Goal: Information Seeking & Learning: Find specific page/section

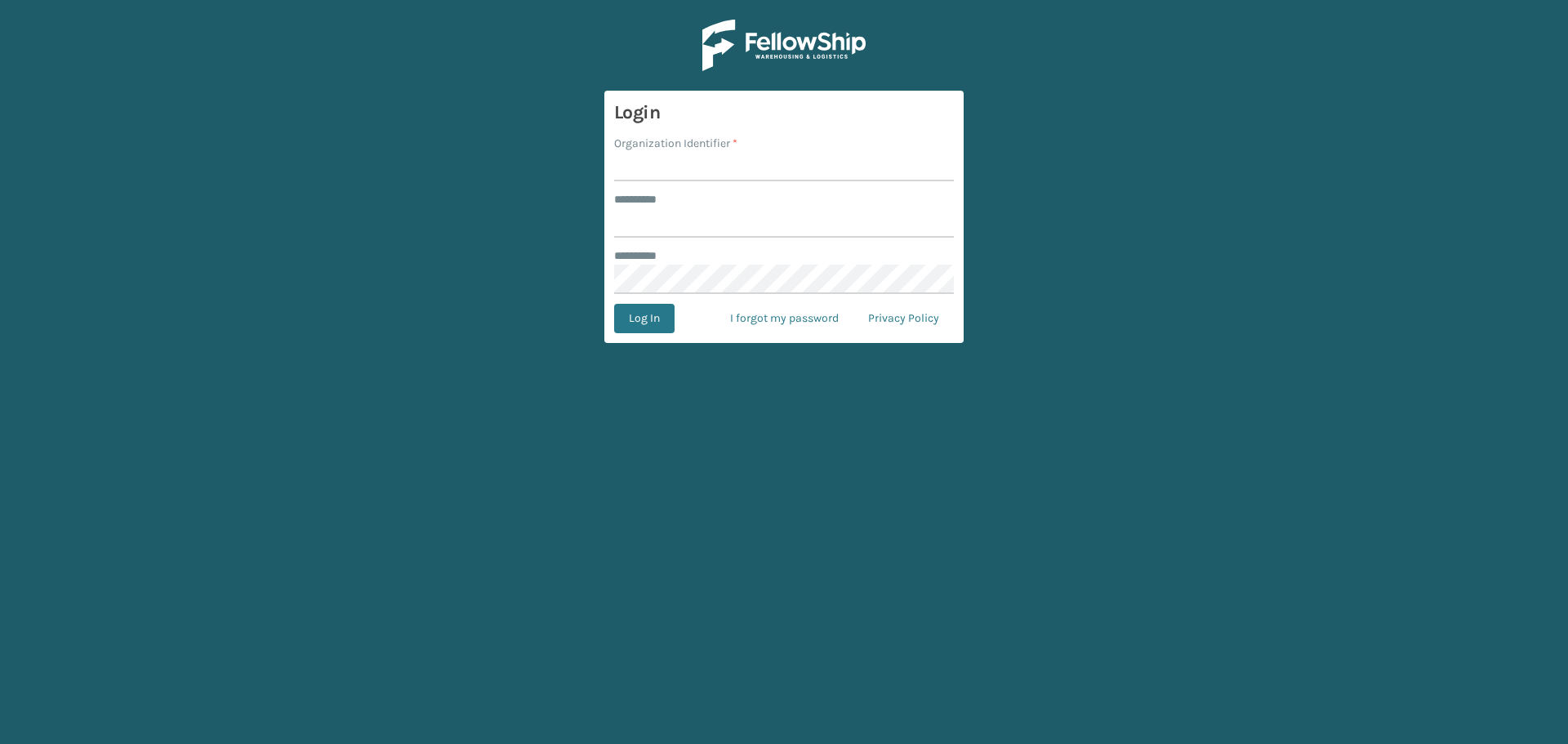
click at [692, 176] on input "Organization Identifier *" at bounding box center [784, 166] width 339 height 29
type input "superadminorganization"
click at [715, 236] on input "******** *" at bounding box center [784, 222] width 339 height 29
click at [666, 175] on input "Organization Identifier *" at bounding box center [784, 166] width 339 height 29
type input "superadminorganization"
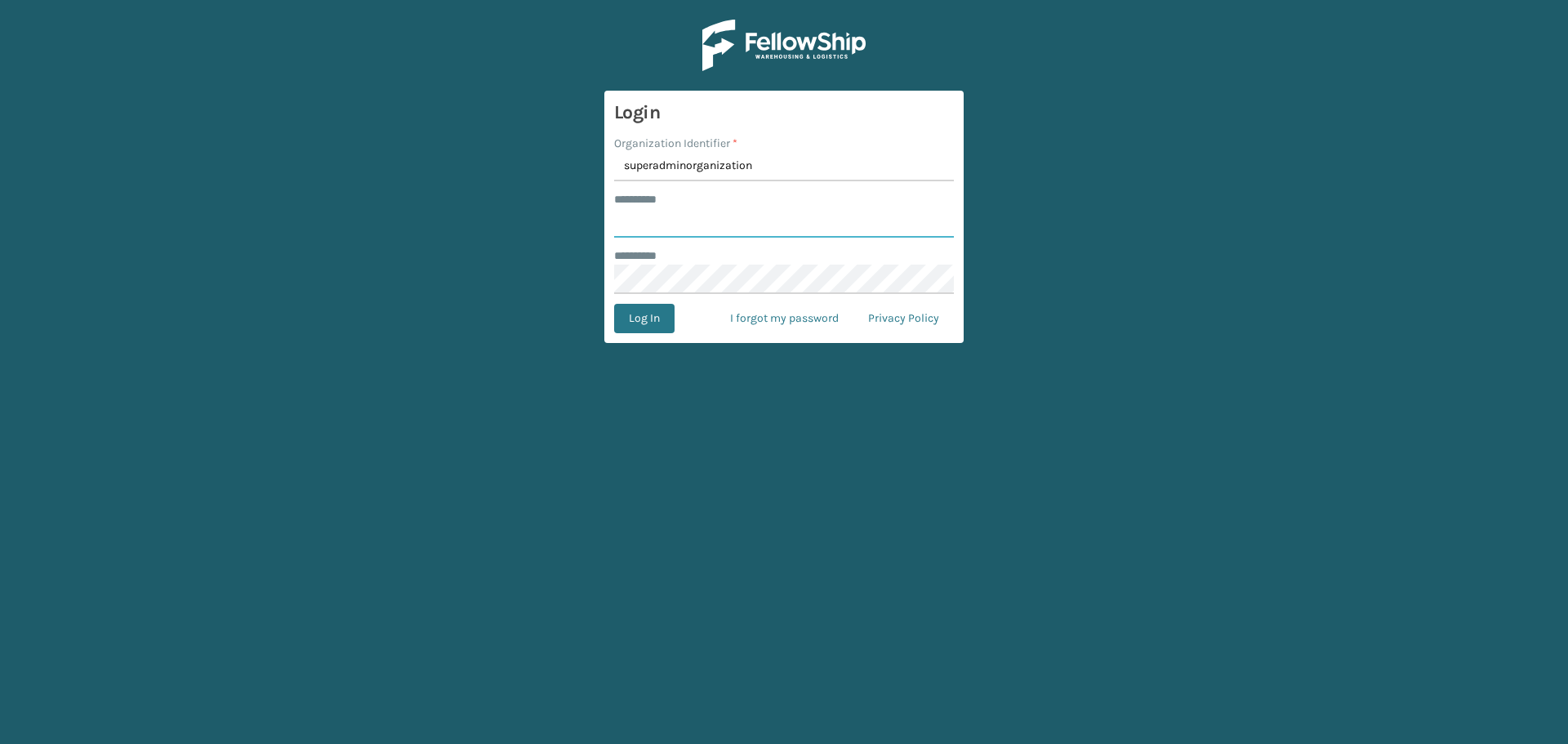
click at [720, 220] on input "******** *" at bounding box center [784, 222] width 339 height 29
type input "*********"
click at [635, 319] on button "Log In" at bounding box center [644, 318] width 60 height 29
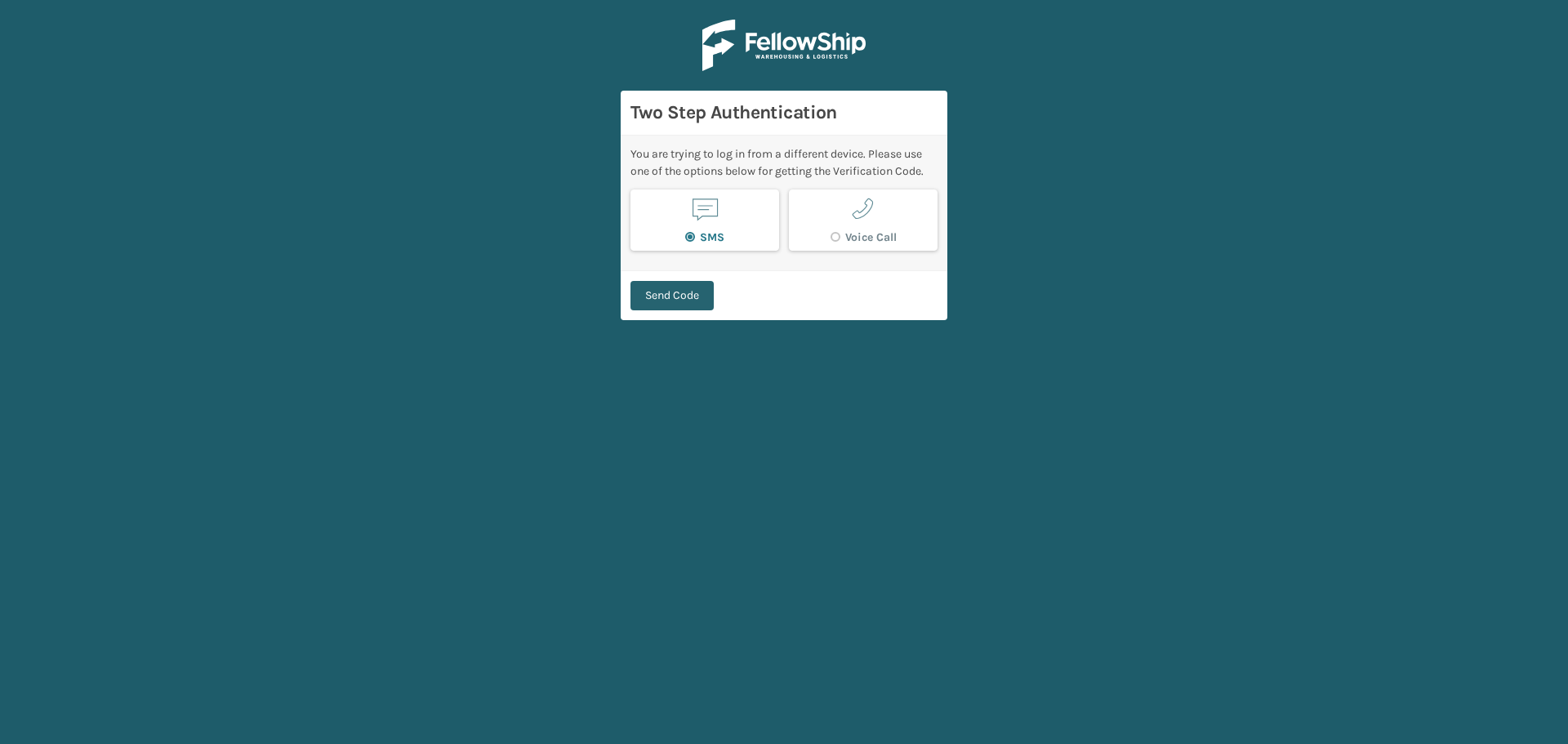
click at [681, 299] on button "Send Code" at bounding box center [671, 295] width 83 height 29
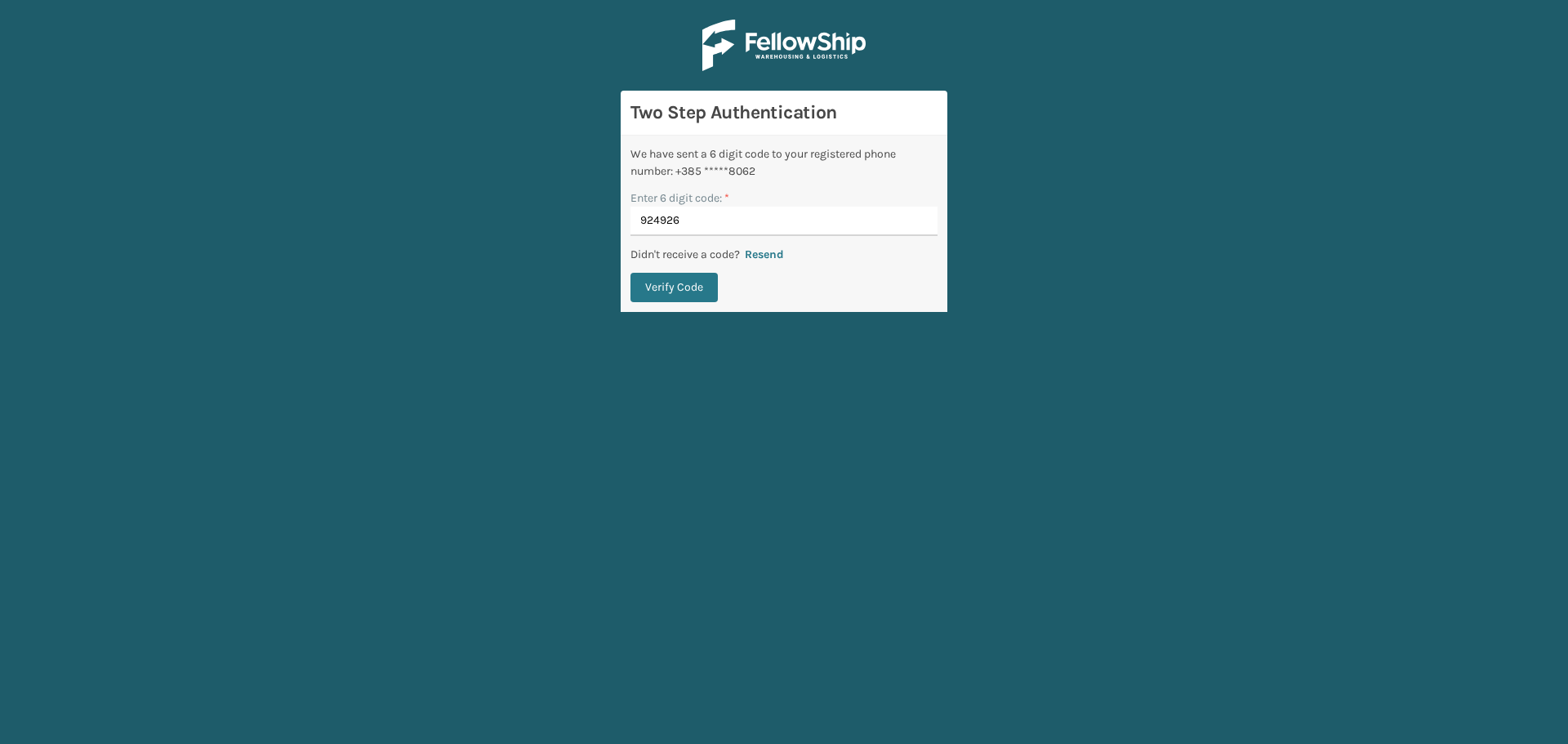
type input "924926"
click at [630, 273] on button "Verify Code" at bounding box center [673, 287] width 87 height 29
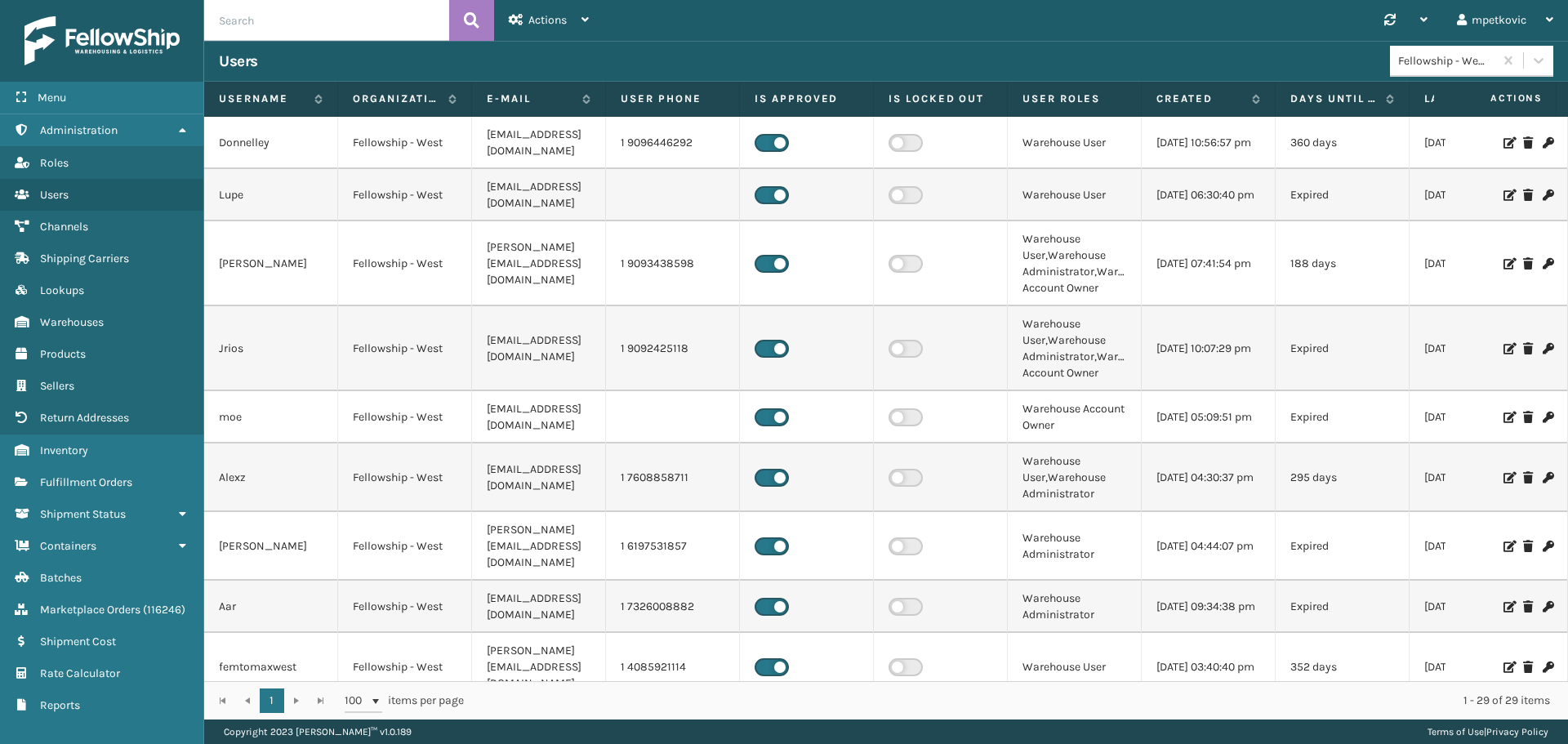
drag, startPoint x: 452, startPoint y: 53, endPoint x: 405, endPoint y: 60, distance: 47.5
click at [437, 53] on div "Users" at bounding box center [804, 61] width 1170 height 20
drag, startPoint x: 382, startPoint y: 65, endPoint x: 404, endPoint y: 59, distance: 22.8
click at [381, 65] on div "Users" at bounding box center [804, 61] width 1170 height 20
click at [384, 60] on div "Users" at bounding box center [804, 61] width 1170 height 20
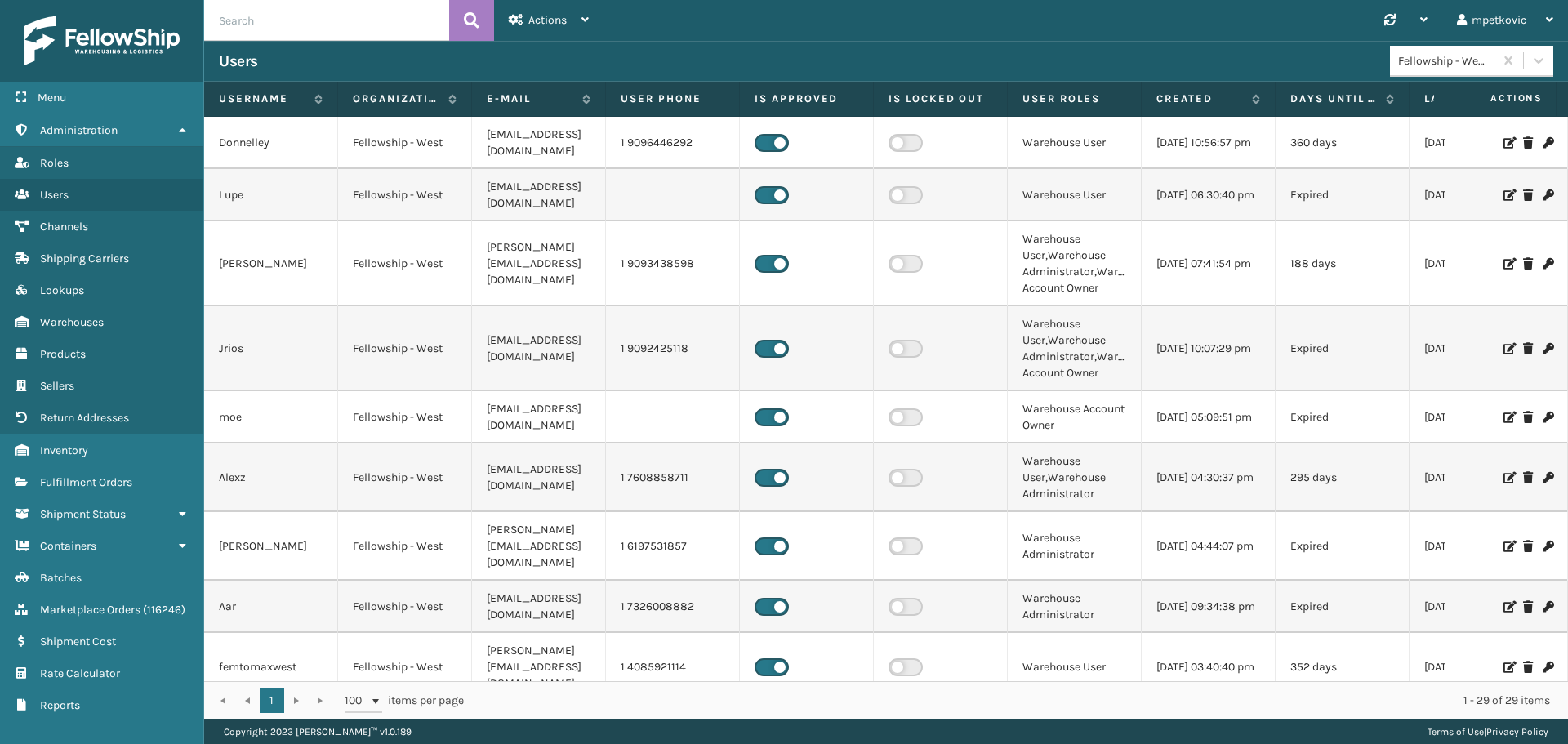
click at [294, 61] on div "Users" at bounding box center [804, 61] width 1170 height 20
click at [388, 62] on div "Users" at bounding box center [804, 61] width 1170 height 20
click at [384, 56] on div "Users" at bounding box center [804, 61] width 1170 height 20
drag, startPoint x: 400, startPoint y: 59, endPoint x: 391, endPoint y: 60, distance: 9.1
click at [400, 58] on div "Users" at bounding box center [804, 61] width 1170 height 20
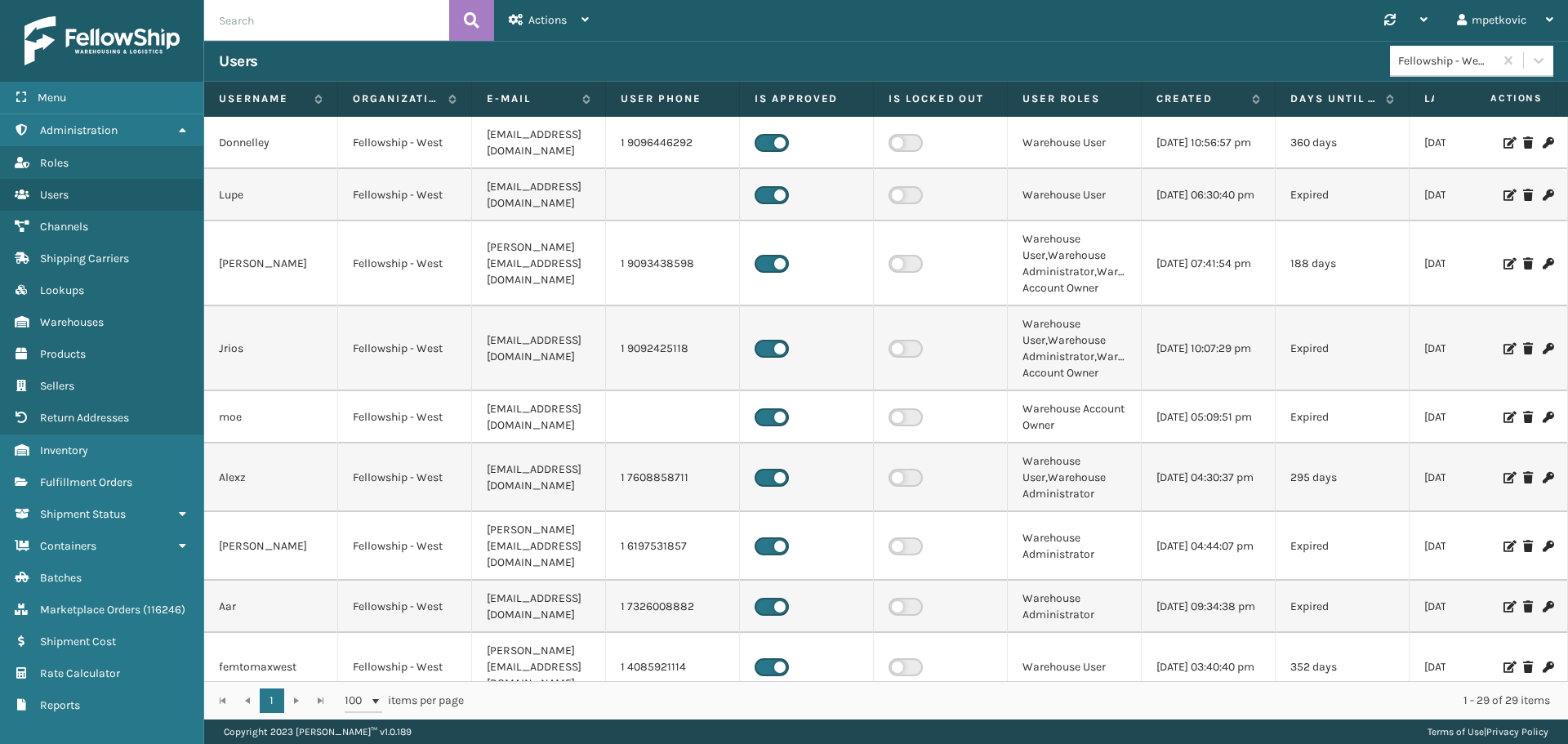
click at [388, 60] on div "Users" at bounding box center [804, 61] width 1170 height 20
click at [391, 55] on div "Users" at bounding box center [804, 61] width 1170 height 20
click at [78, 484] on span "Fulfillment Orders" at bounding box center [86, 482] width 92 height 14
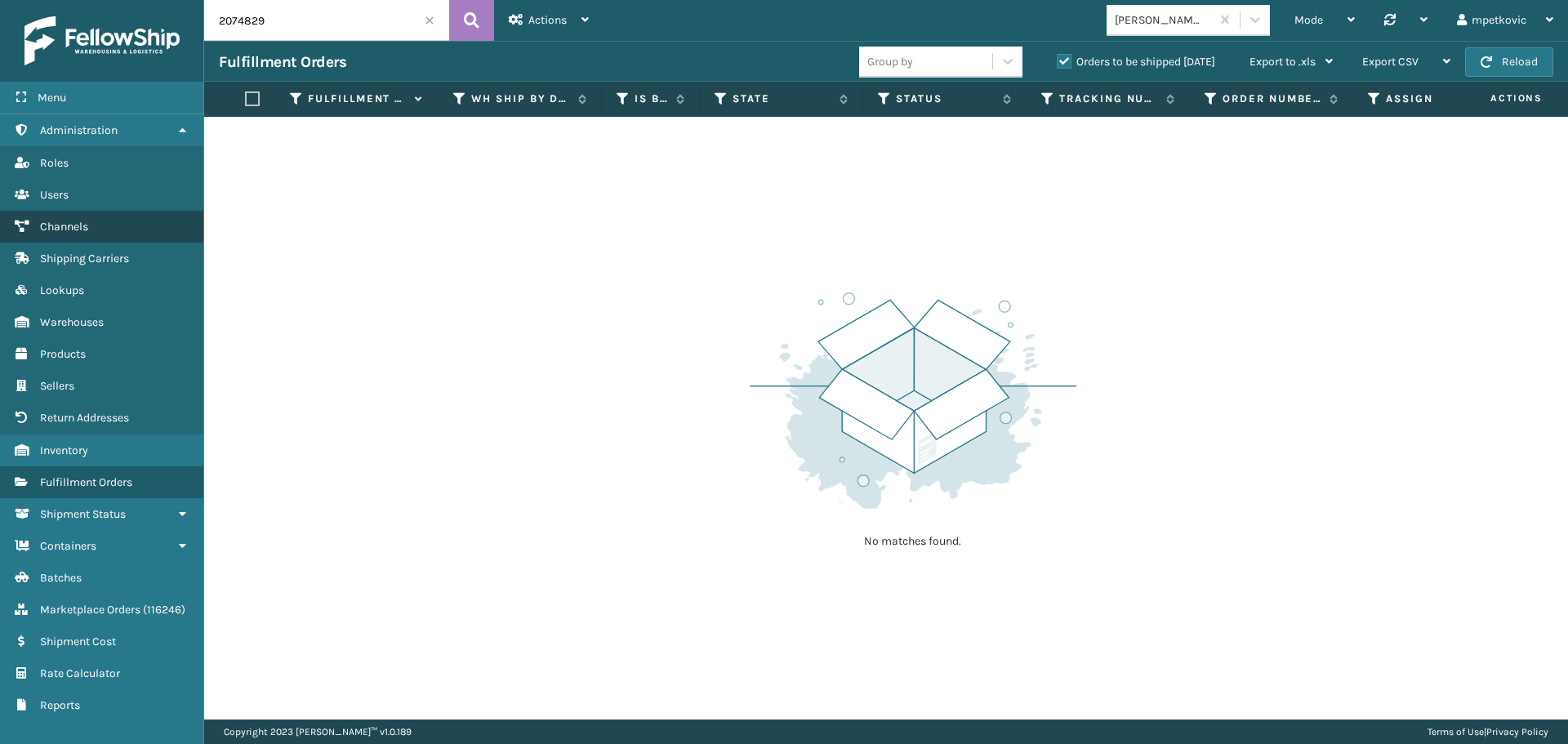
click at [114, 221] on link "Channels" at bounding box center [101, 227] width 204 height 32
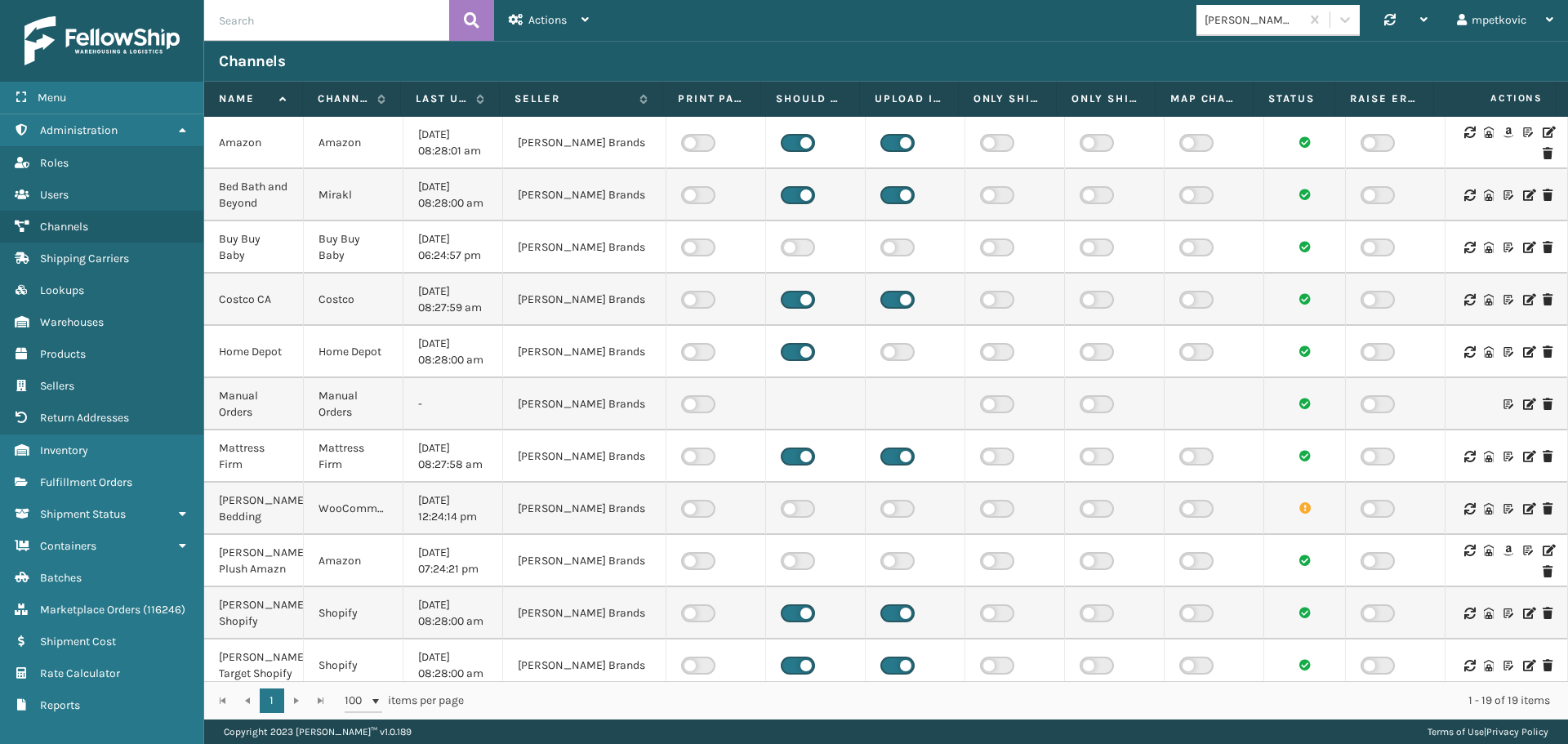
click at [1543, 129] on icon at bounding box center [1547, 132] width 9 height 11
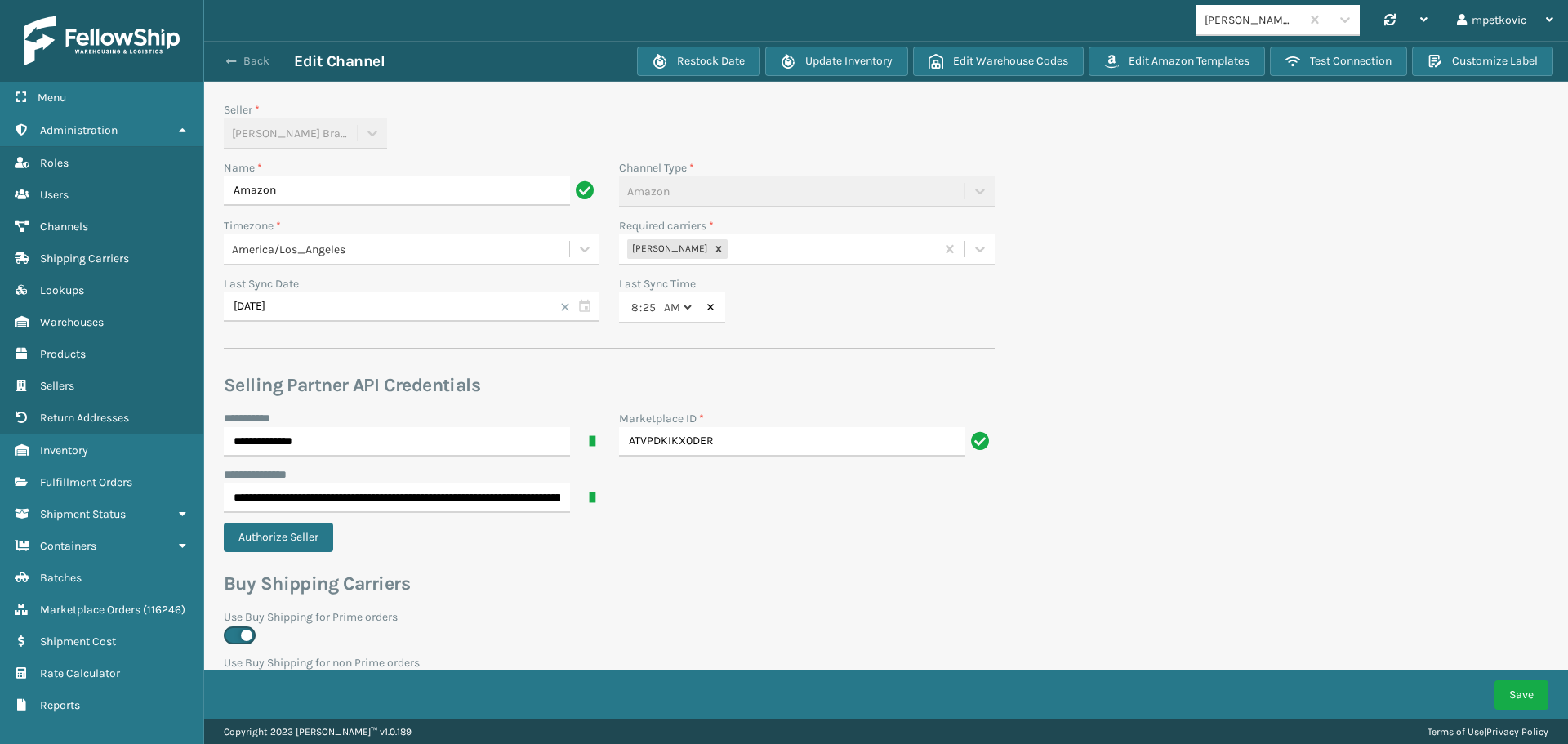
click at [260, 60] on button "Back" at bounding box center [256, 61] width 75 height 15
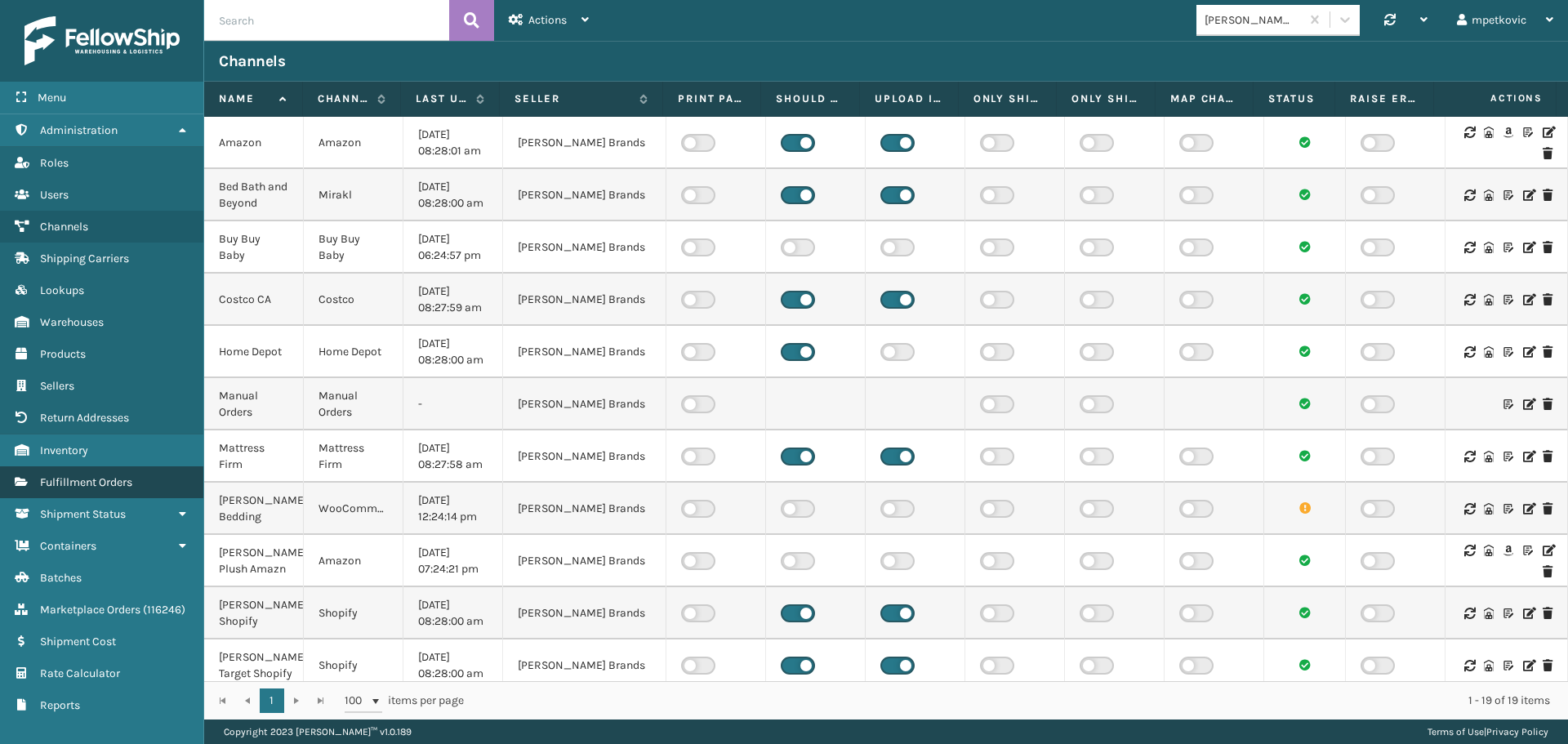
click at [92, 485] on span "Fulfillment Orders" at bounding box center [86, 482] width 92 height 14
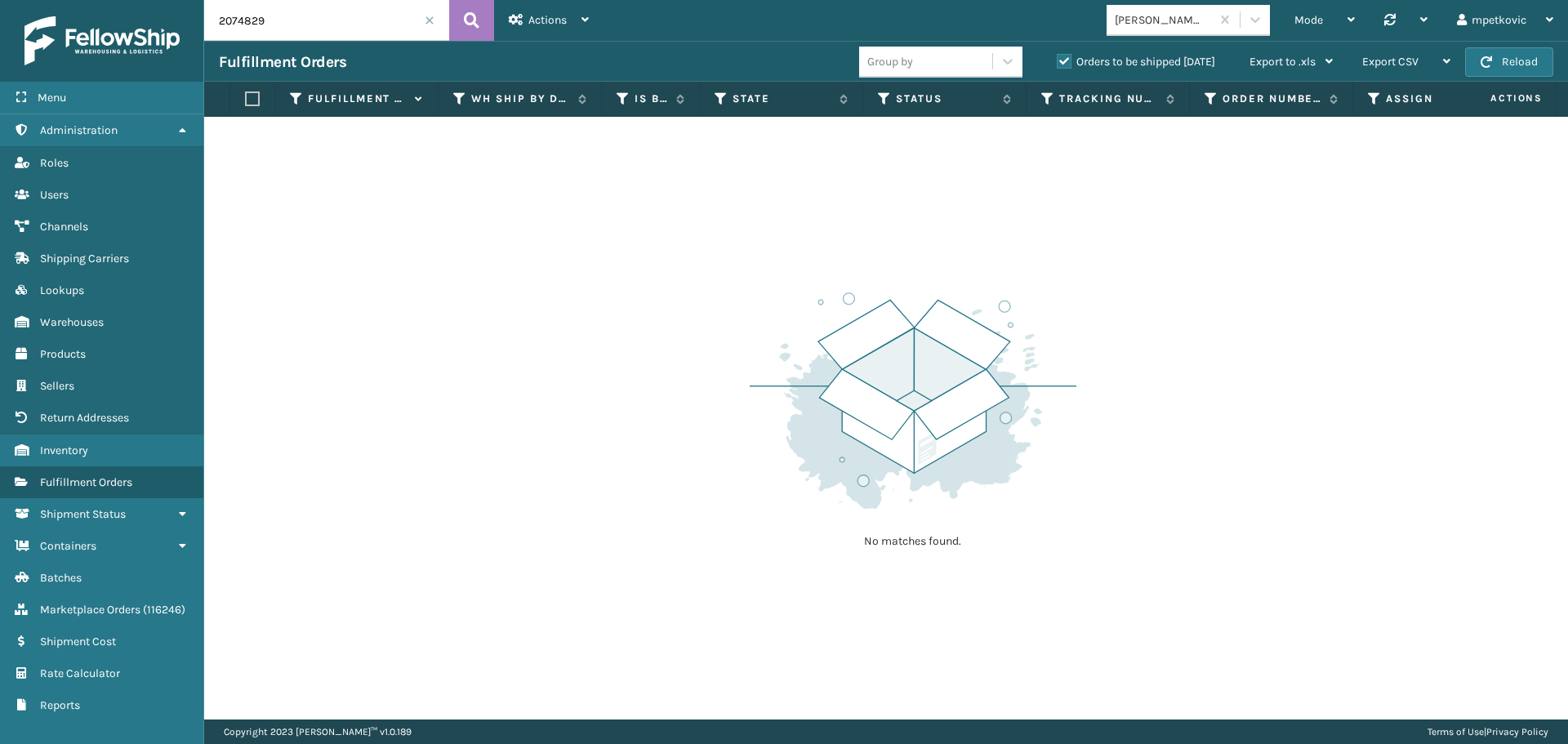
click at [426, 17] on span at bounding box center [430, 21] width 9 height 9
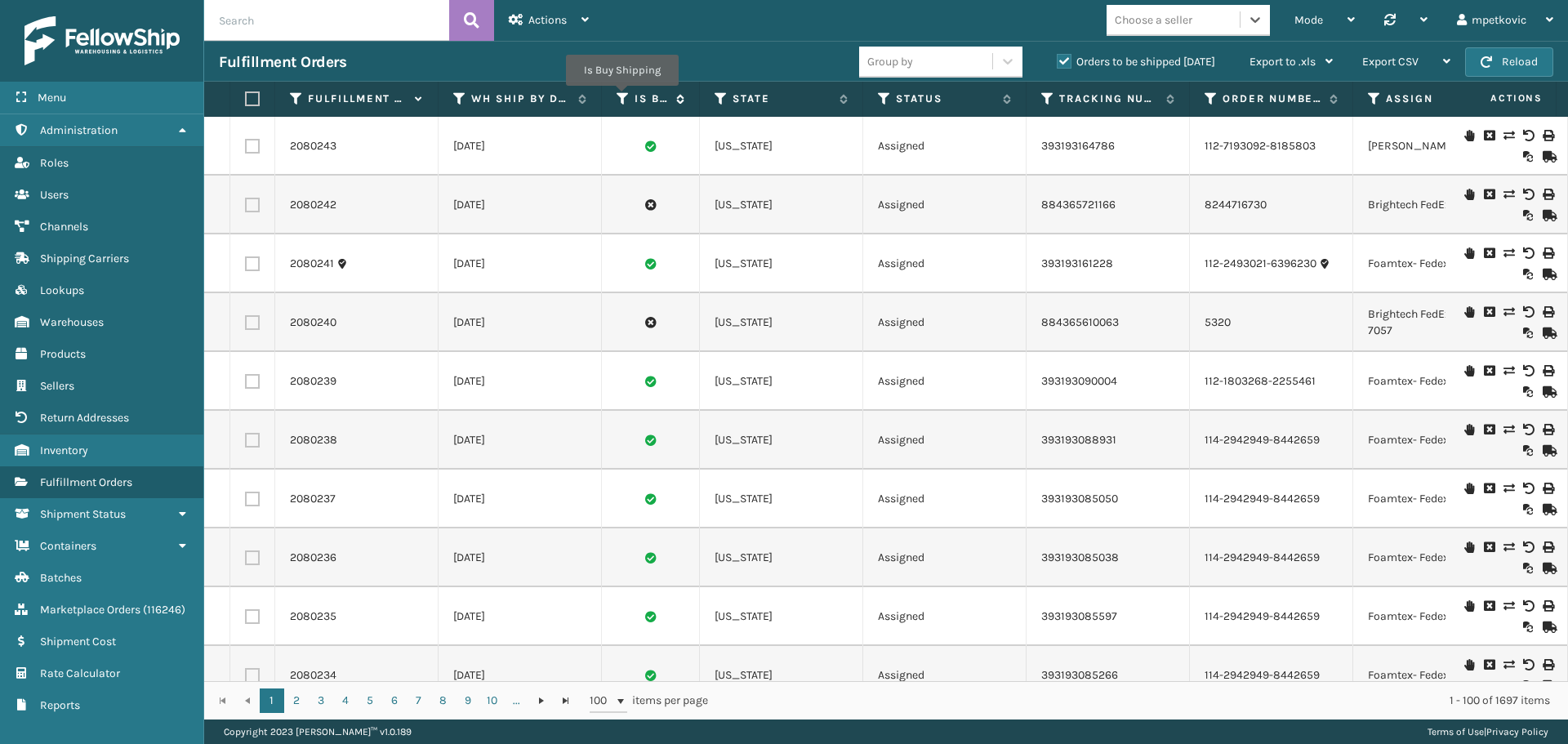
click at [622, 98] on icon at bounding box center [623, 99] width 13 height 15
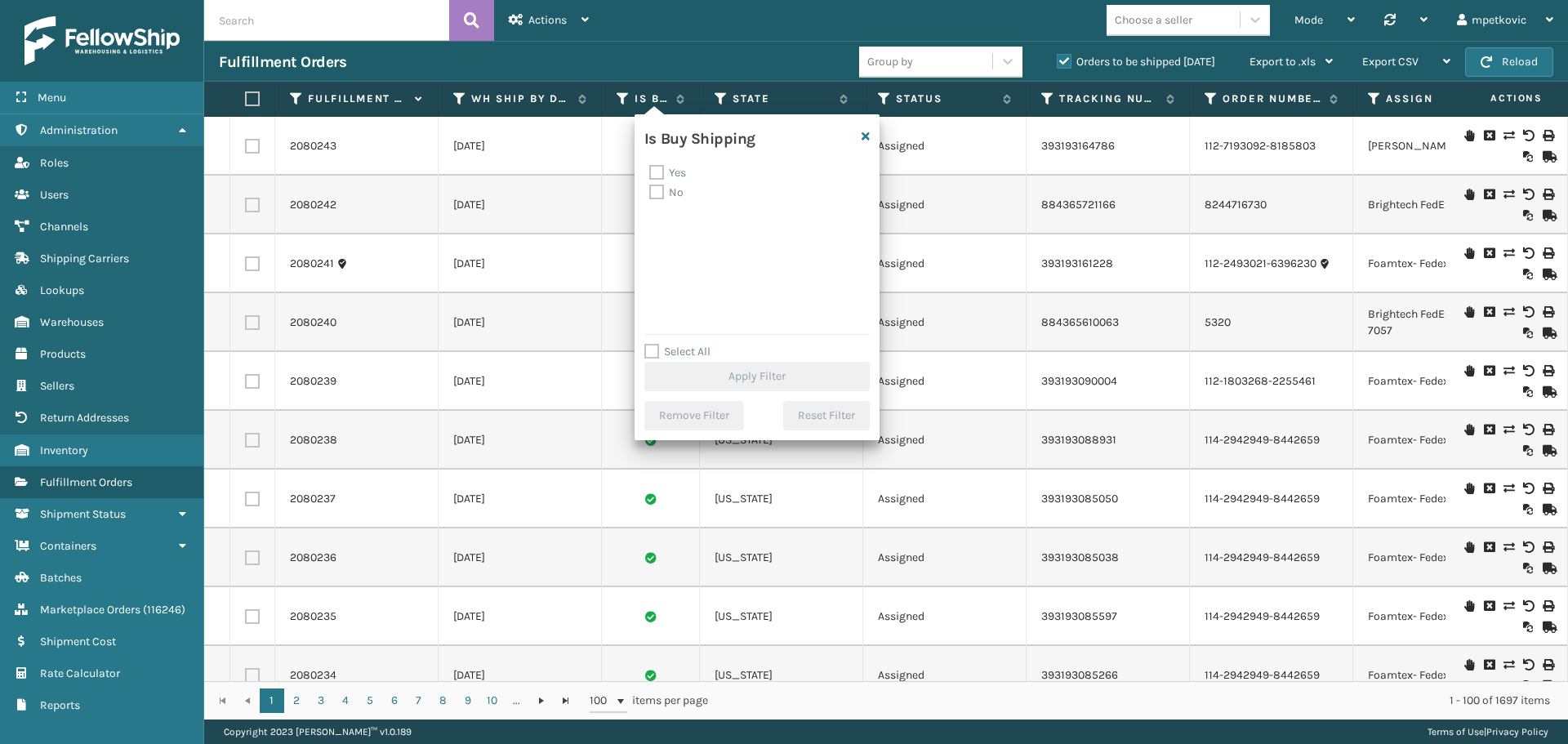
click at [659, 174] on label "Yes" at bounding box center [667, 173] width 37 height 14
click at [650, 174] on input "Yes" at bounding box center [649, 168] width 1 height 10
checkbox input "true"
click at [714, 370] on button "Apply Filter" at bounding box center [757, 376] width 225 height 29
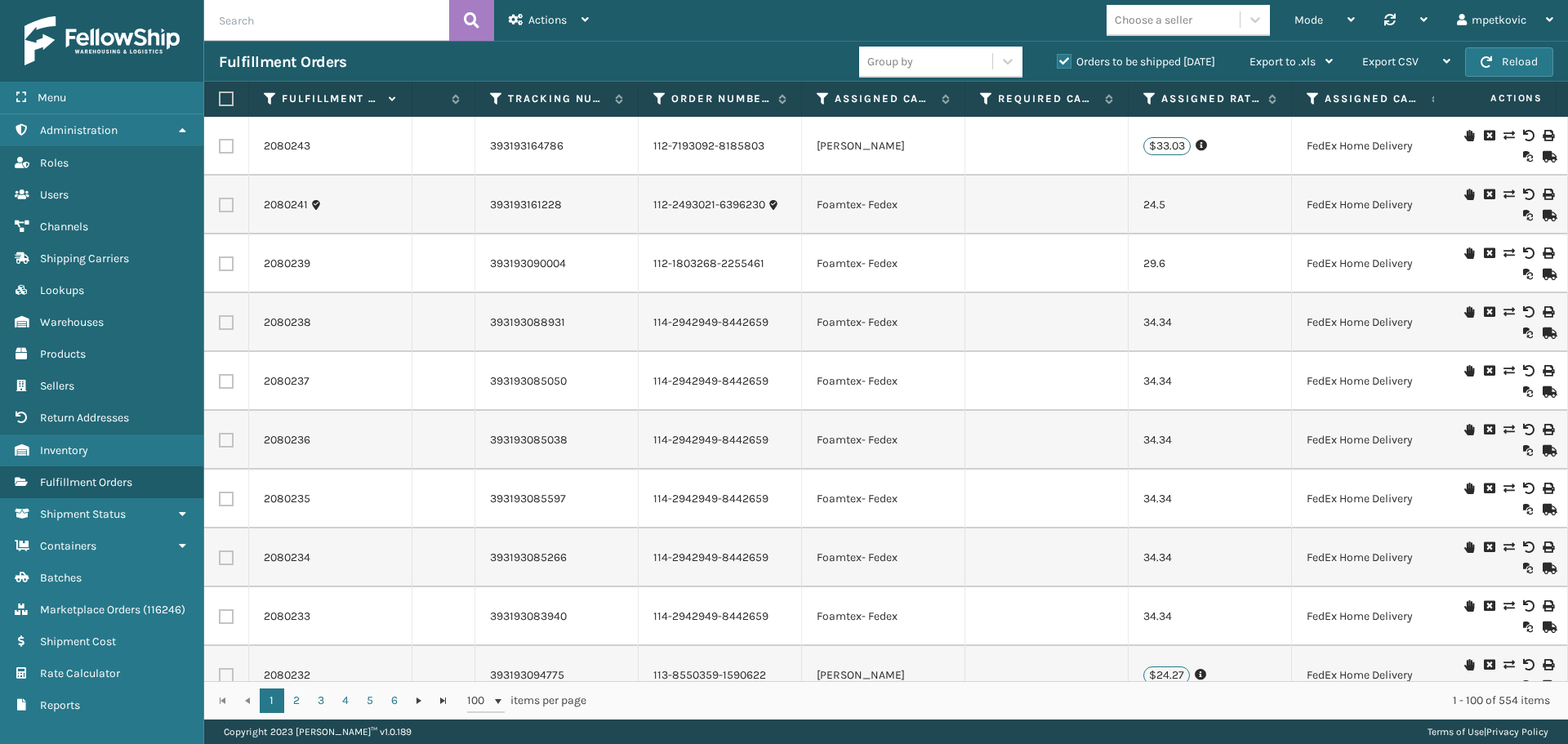
scroll to position [0, 598]
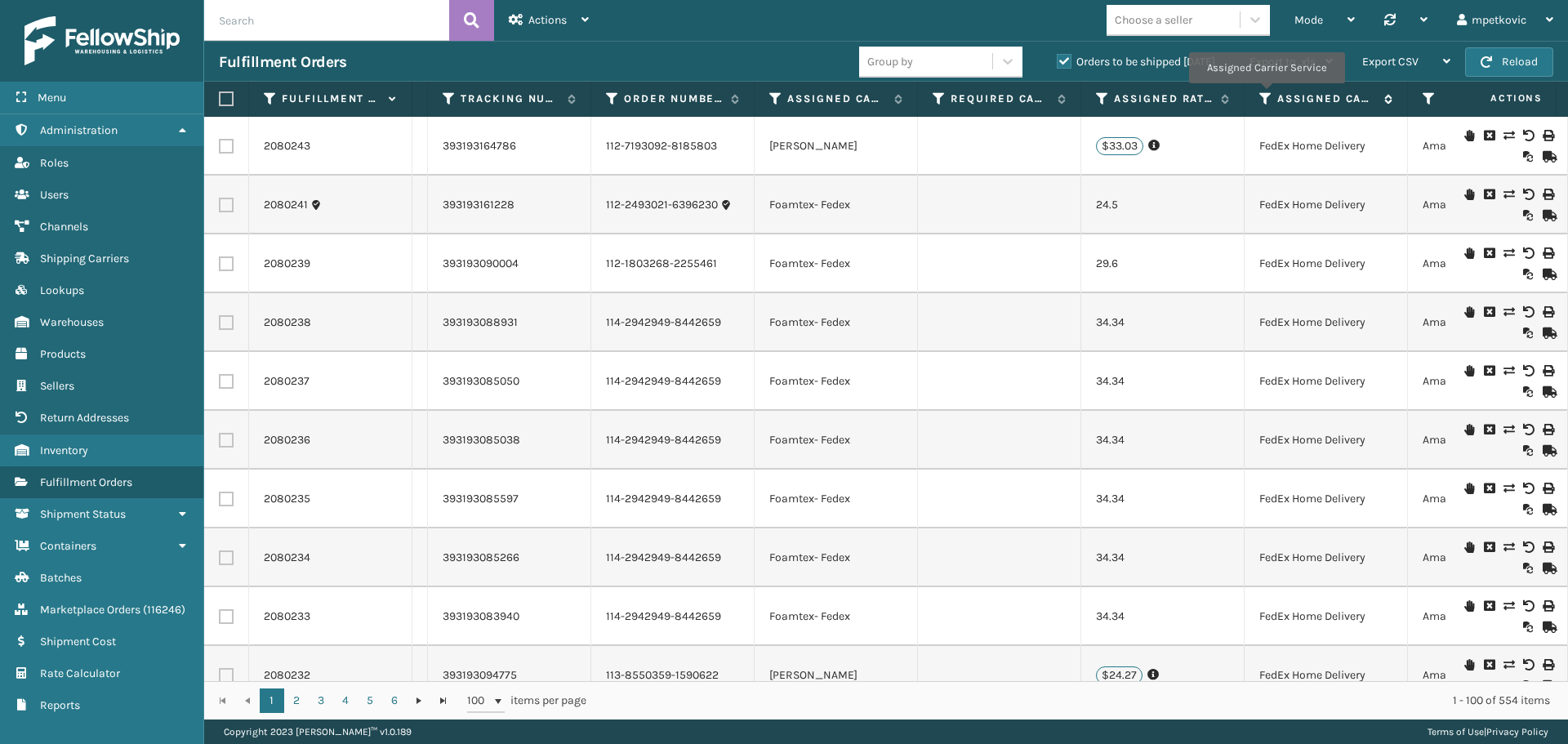
click at [1265, 95] on icon at bounding box center [1265, 99] width 13 height 15
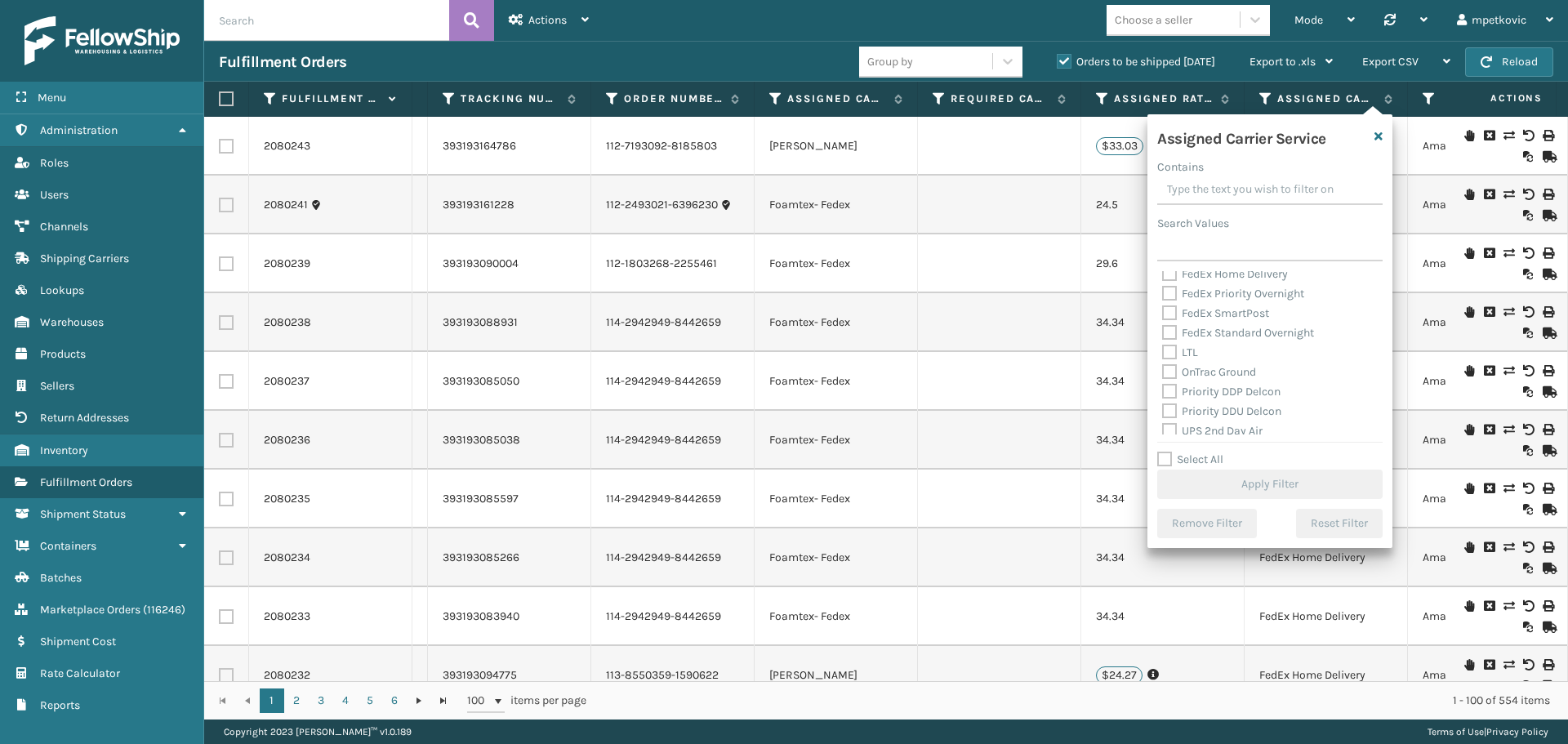
scroll to position [245, 0]
click at [1208, 293] on label "OnTrac Ground" at bounding box center [1209, 290] width 94 height 14
click at [1163, 292] on input "OnTrac Ground" at bounding box center [1162, 285] width 1 height 10
checkbox input "true"
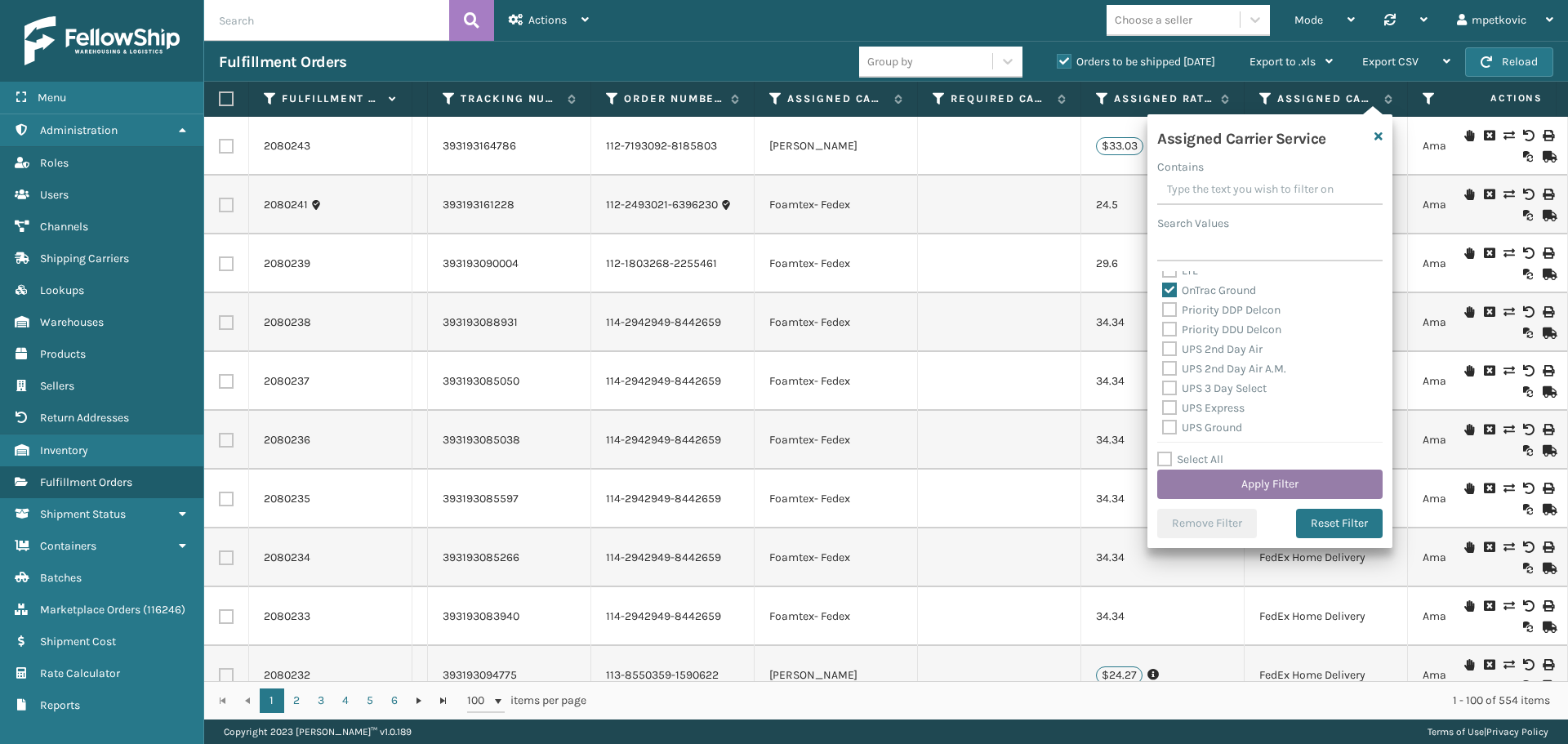
click at [1252, 479] on button "Apply Filter" at bounding box center [1270, 484] width 225 height 29
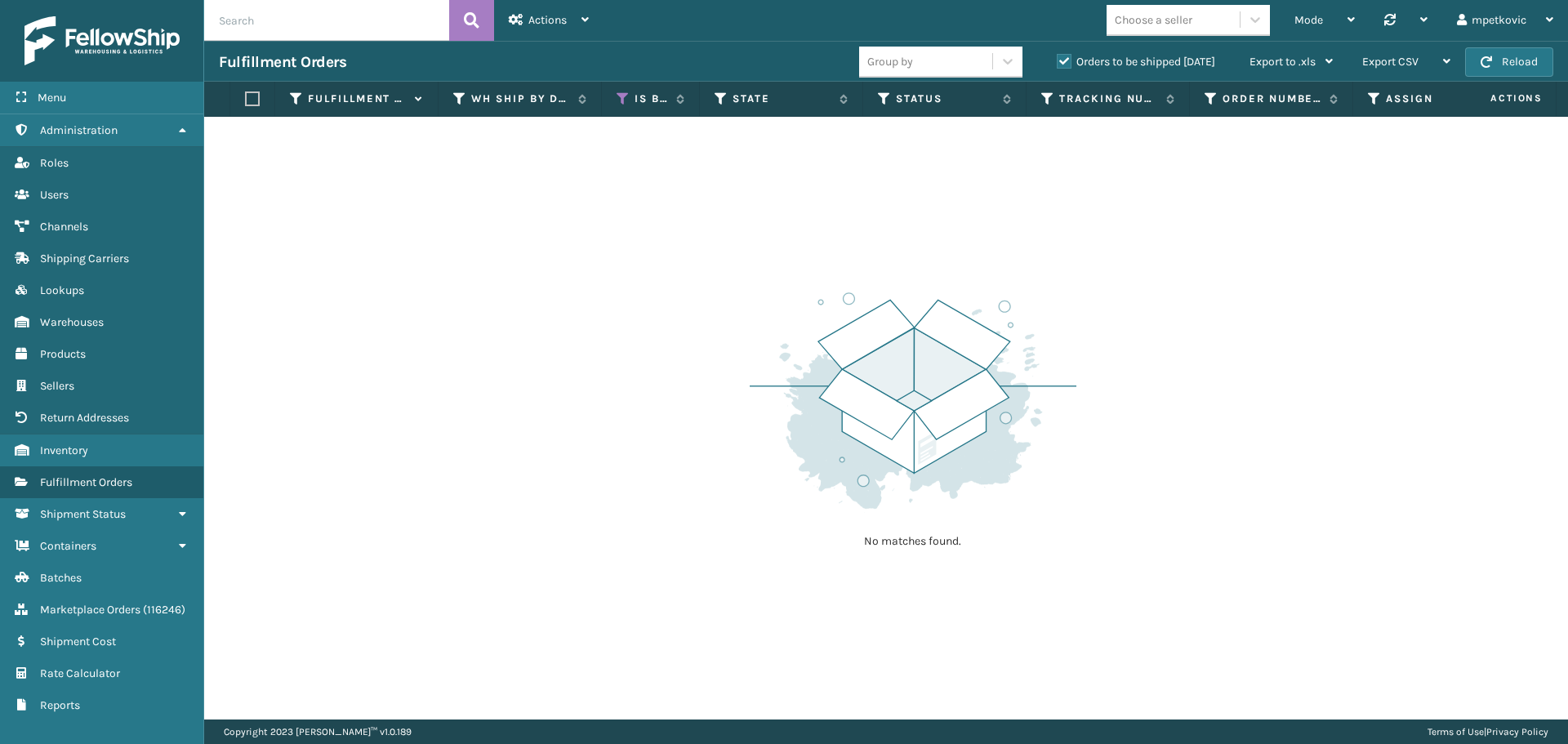
click at [1095, 60] on label "Orders to be shipped [DATE]" at bounding box center [1136, 61] width 158 height 14
click at [1057, 60] on input "Orders to be shipped [DATE]" at bounding box center [1057, 57] width 1 height 10
click at [1094, 66] on label "Orders to be shipped [DATE]" at bounding box center [1136, 61] width 158 height 14
click at [1057, 63] on input "Orders to be shipped [DATE]" at bounding box center [1057, 57] width 1 height 10
drag, startPoint x: 765, startPoint y: 186, endPoint x: 669, endPoint y: 124, distance: 114.3
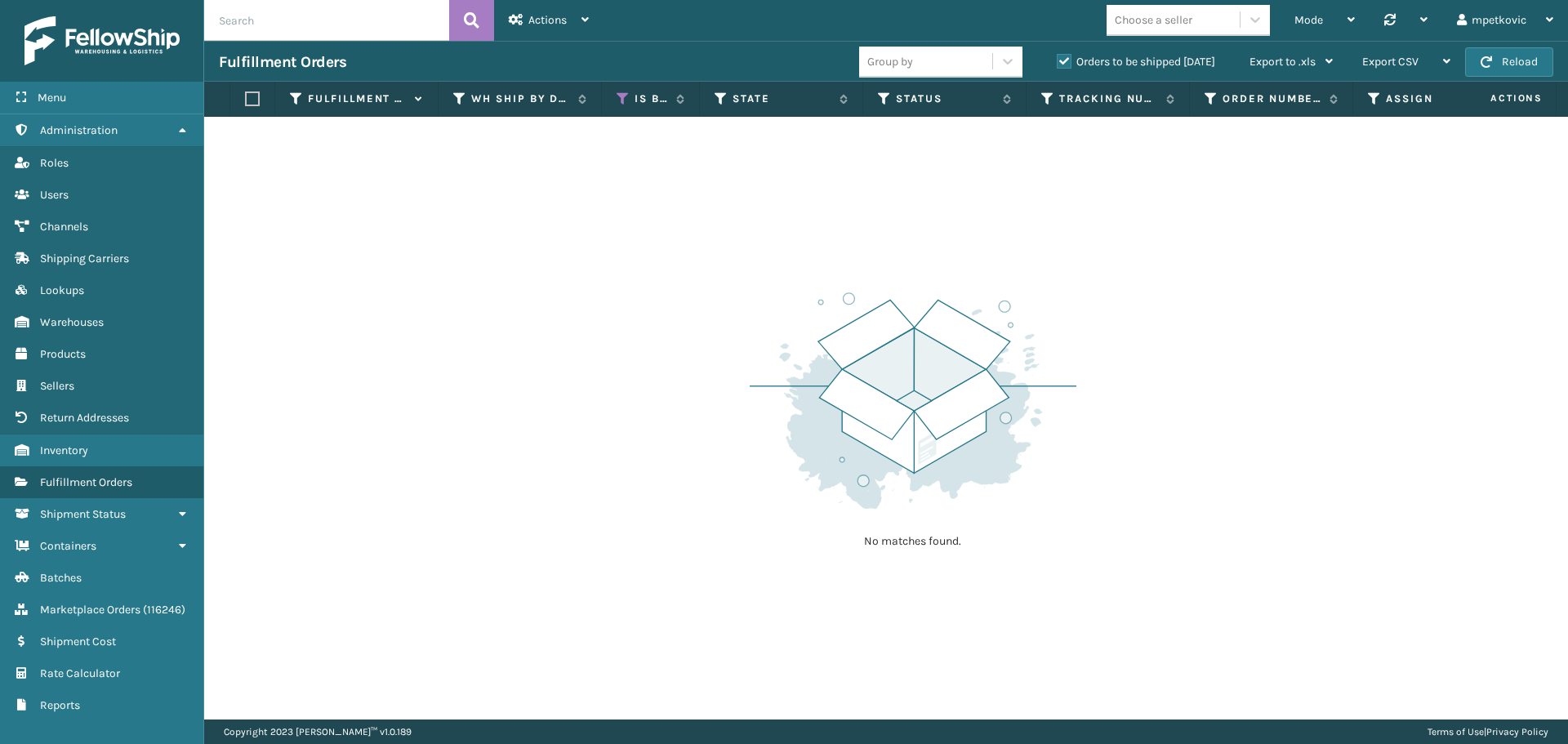
click at [764, 186] on div "No matches found." at bounding box center [886, 418] width 1364 height 602
click at [559, 34] on div "Actions" at bounding box center [548, 21] width 80 height 41
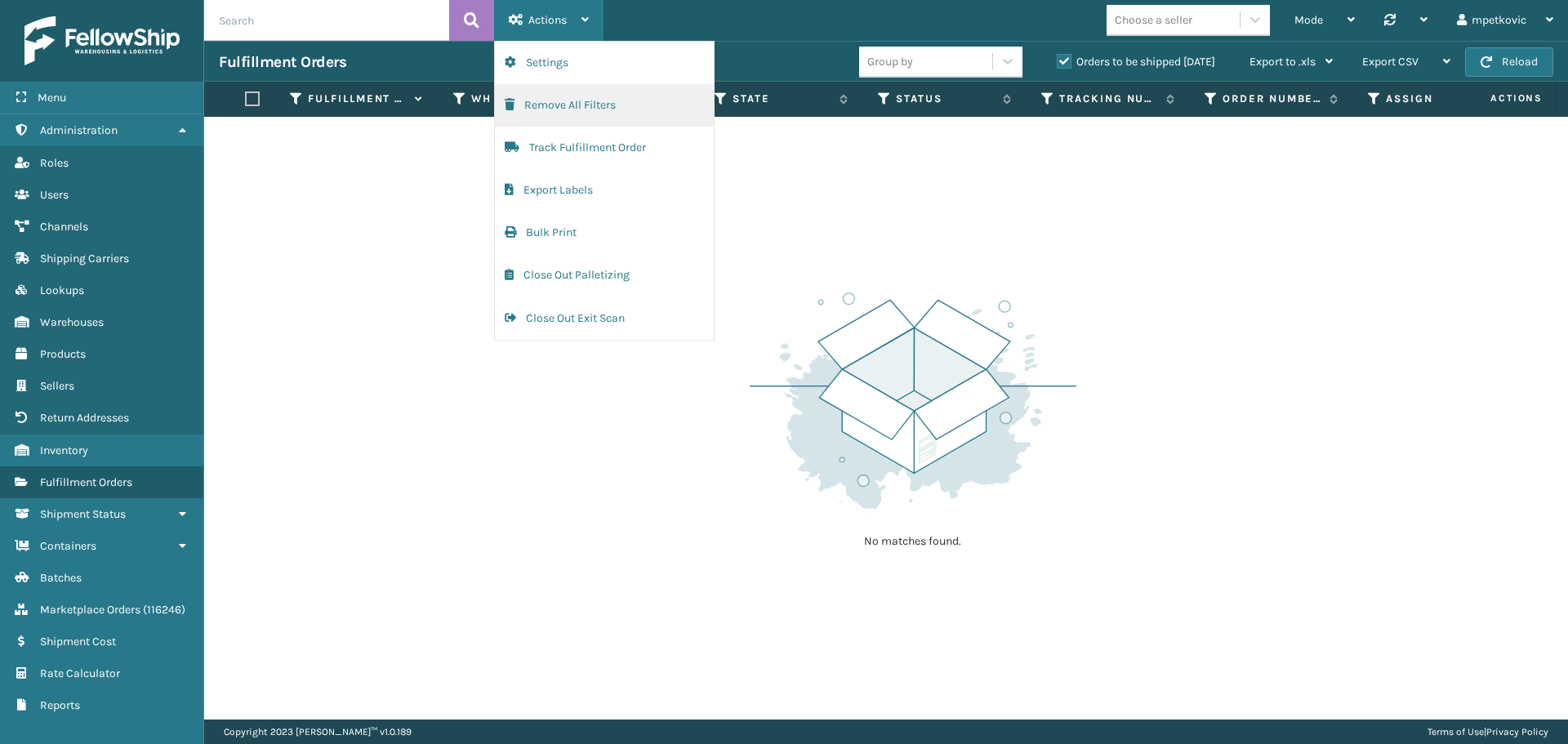
click at [626, 112] on button "Remove All Filters" at bounding box center [604, 105] width 219 height 42
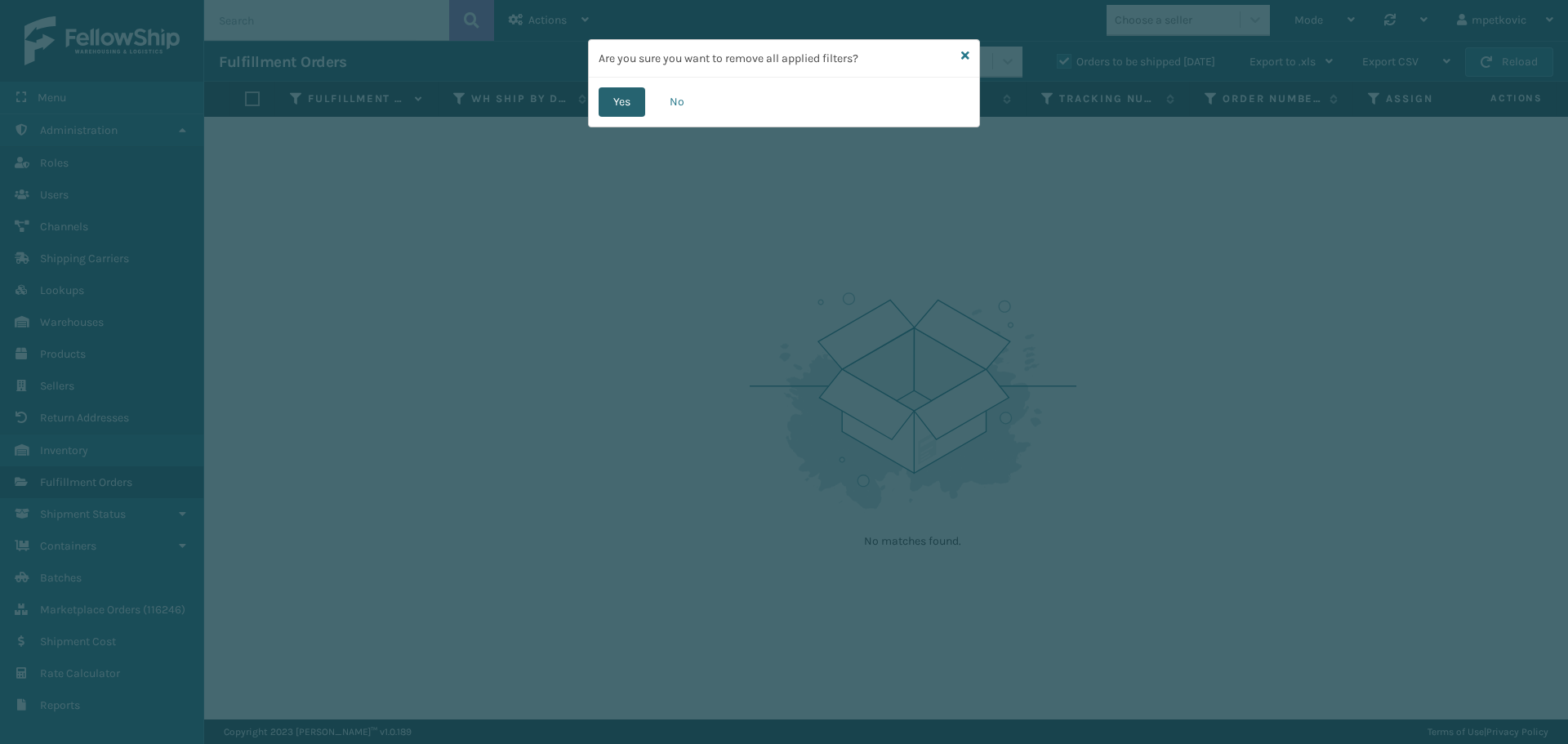
click at [644, 104] on button "Yes" at bounding box center [622, 101] width 47 height 29
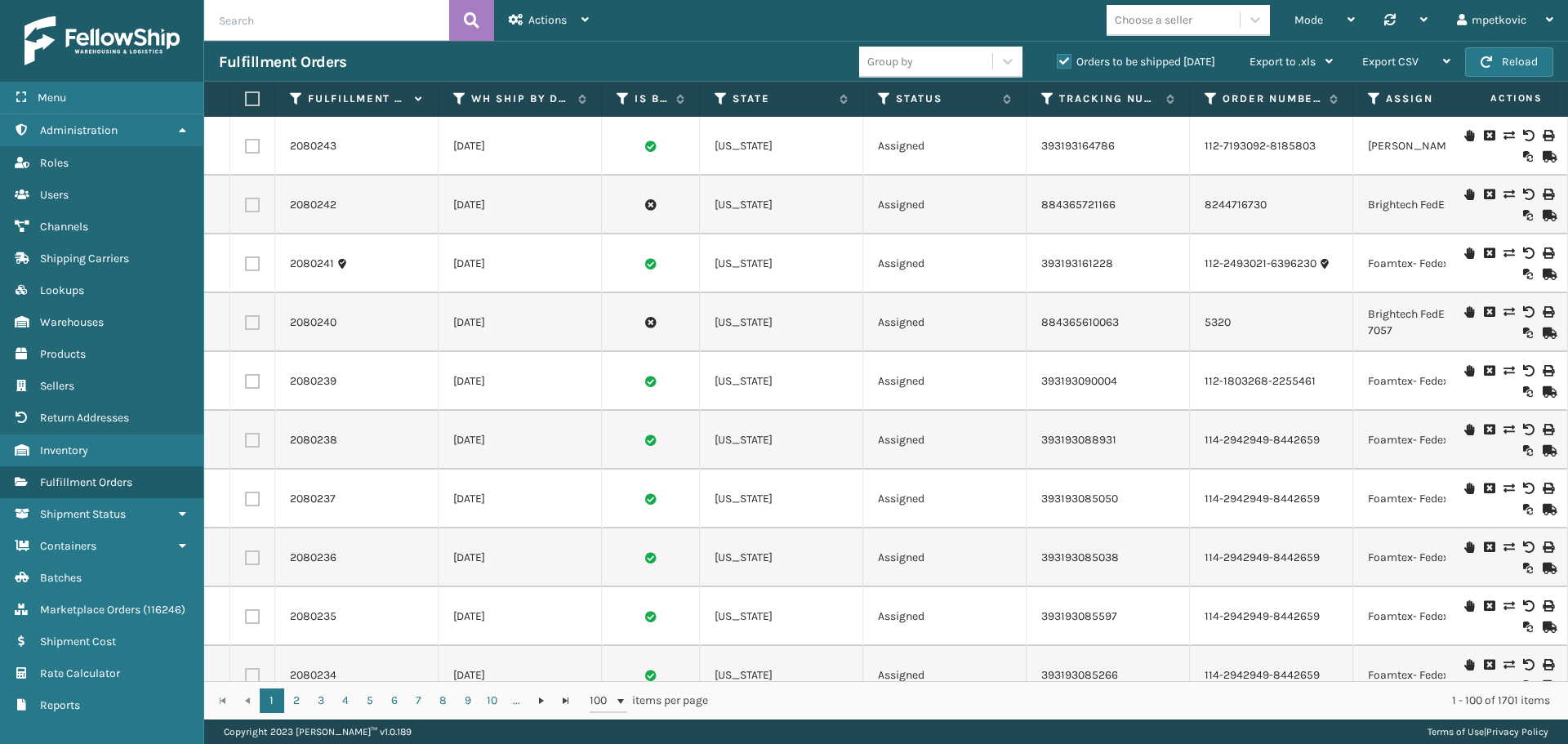
click at [623, 54] on div "Fulfillment Orders" at bounding box center [538, 62] width 641 height 20
click at [1520, 23] on div "mpetkovic" at bounding box center [1504, 21] width 97 height 41
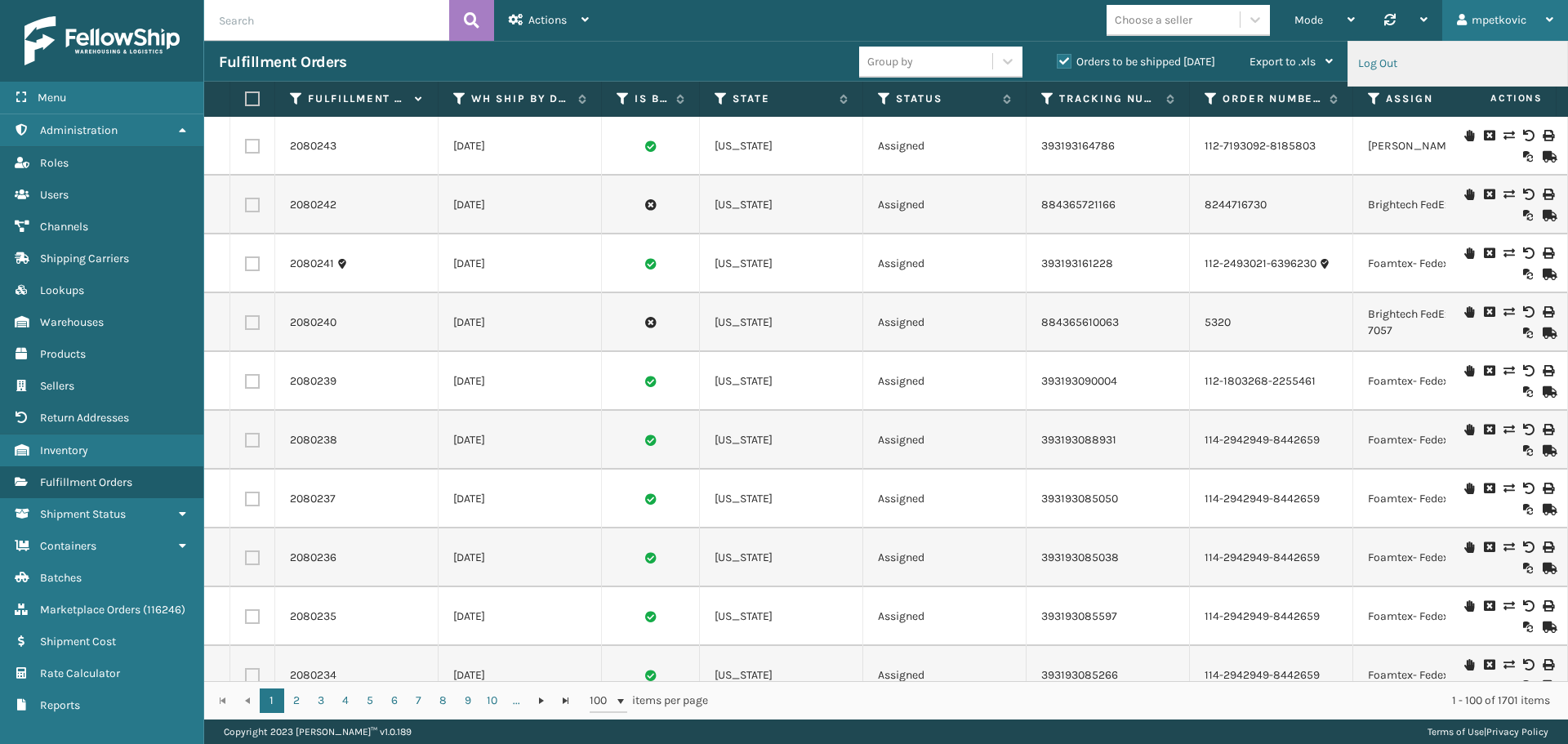
click at [1384, 63] on li "Log Out" at bounding box center [1456, 63] width 219 height 44
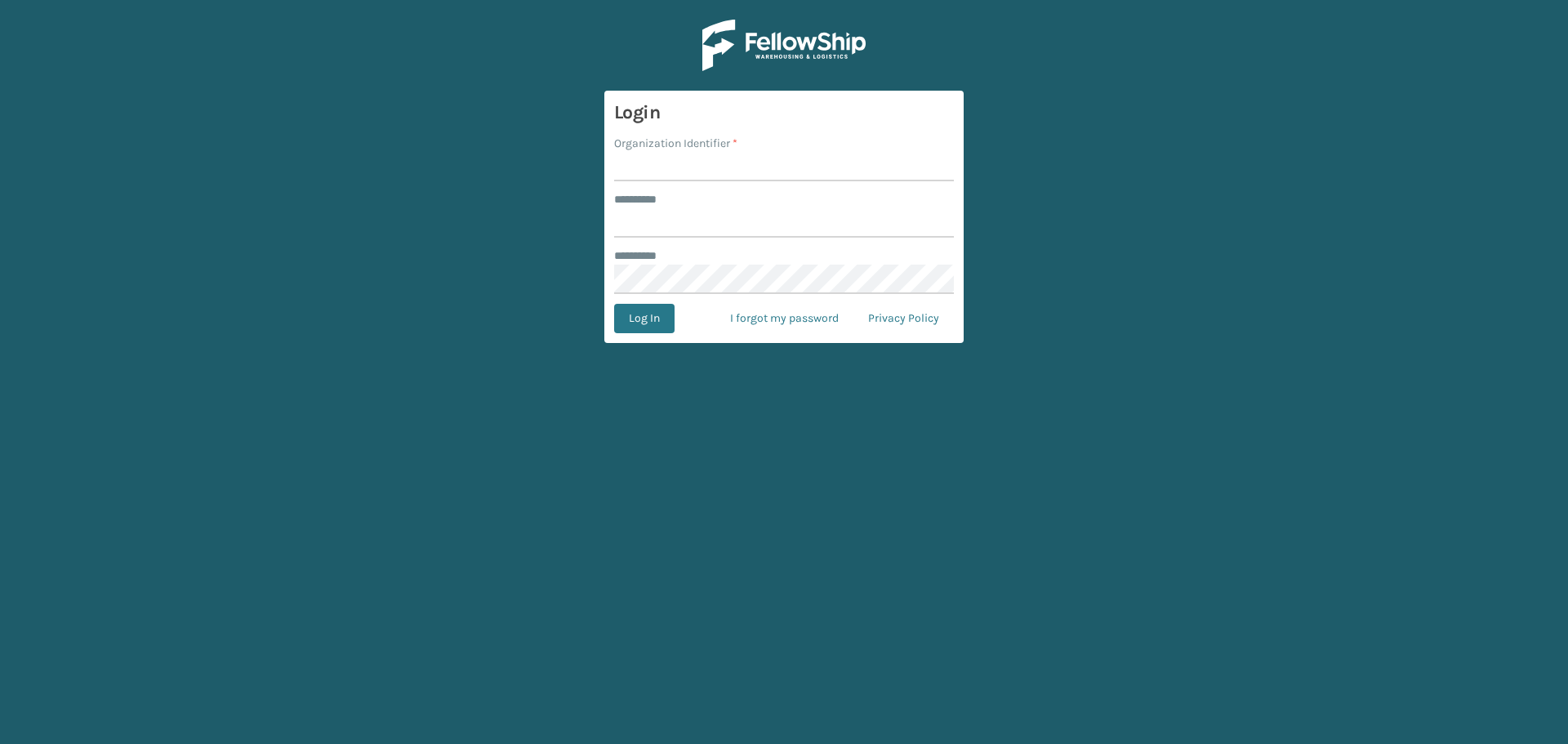
click at [671, 169] on input "Organization Identifier *" at bounding box center [784, 166] width 339 height 29
type input "superadminorganization"
click at [842, 221] on input "******** *" at bounding box center [784, 222] width 339 height 29
type input "*********"
click at [645, 315] on button "Log In" at bounding box center [644, 318] width 60 height 29
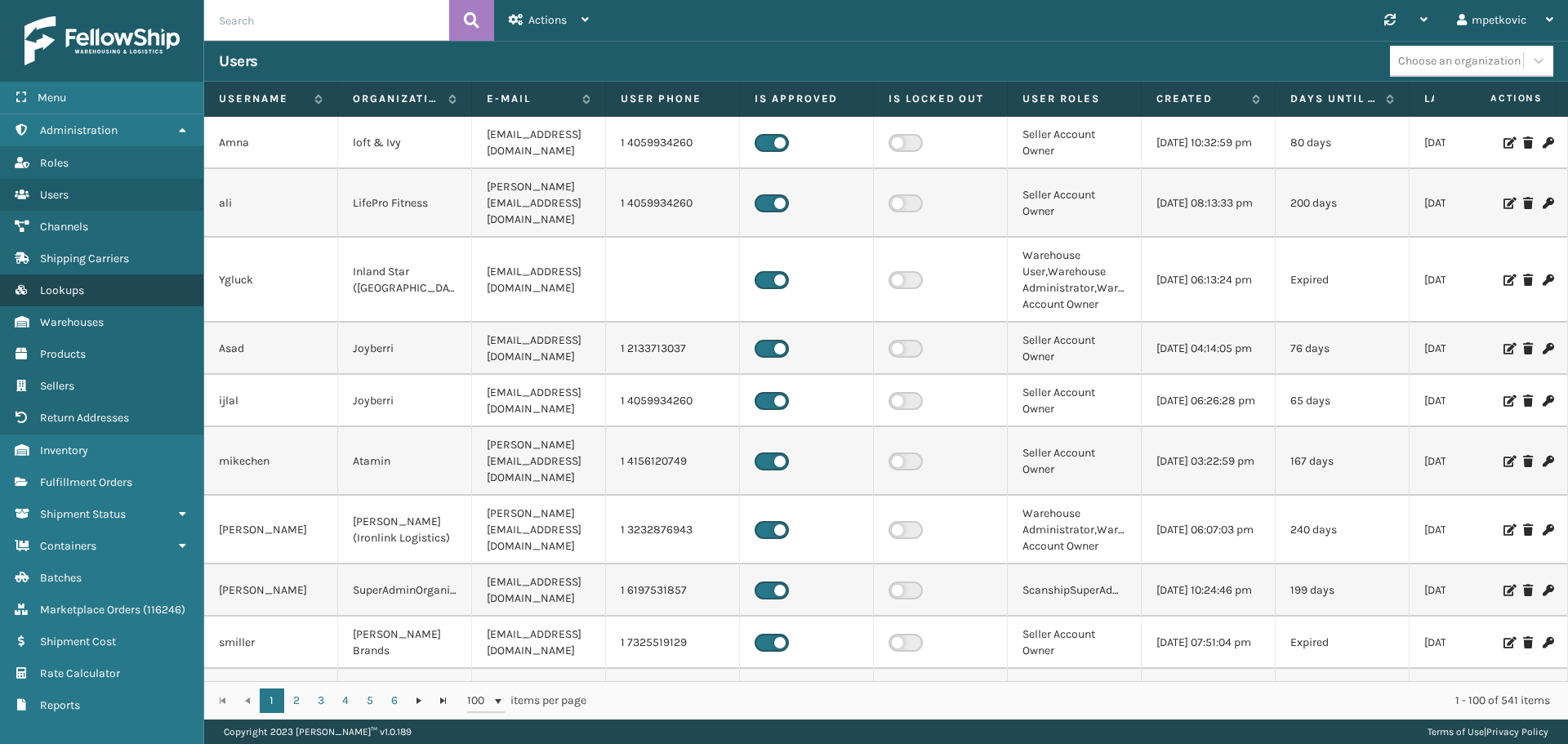
click at [106, 295] on link "Lookups" at bounding box center [101, 291] width 204 height 32
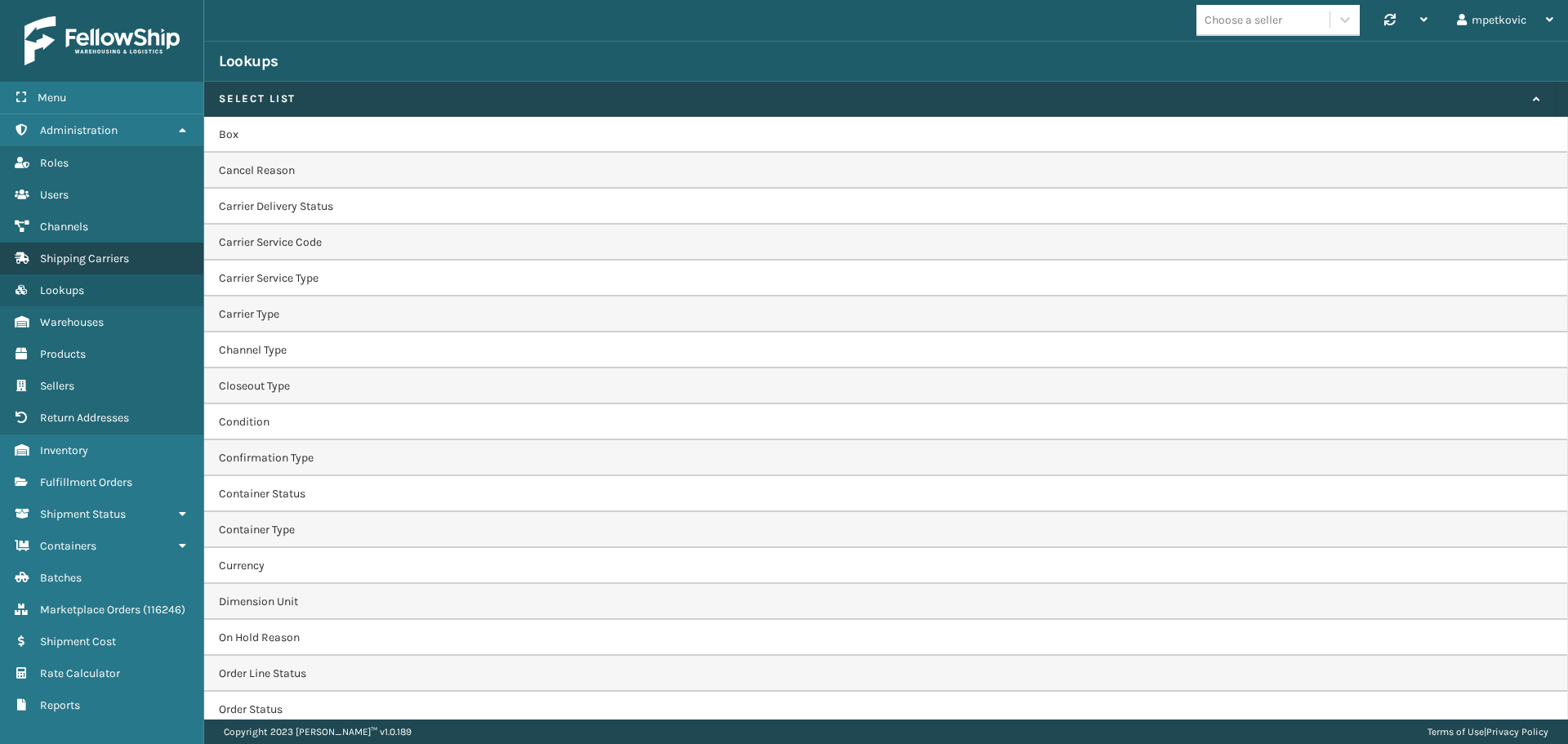
click at [104, 259] on span "Shipping Carriers" at bounding box center [84, 258] width 89 height 14
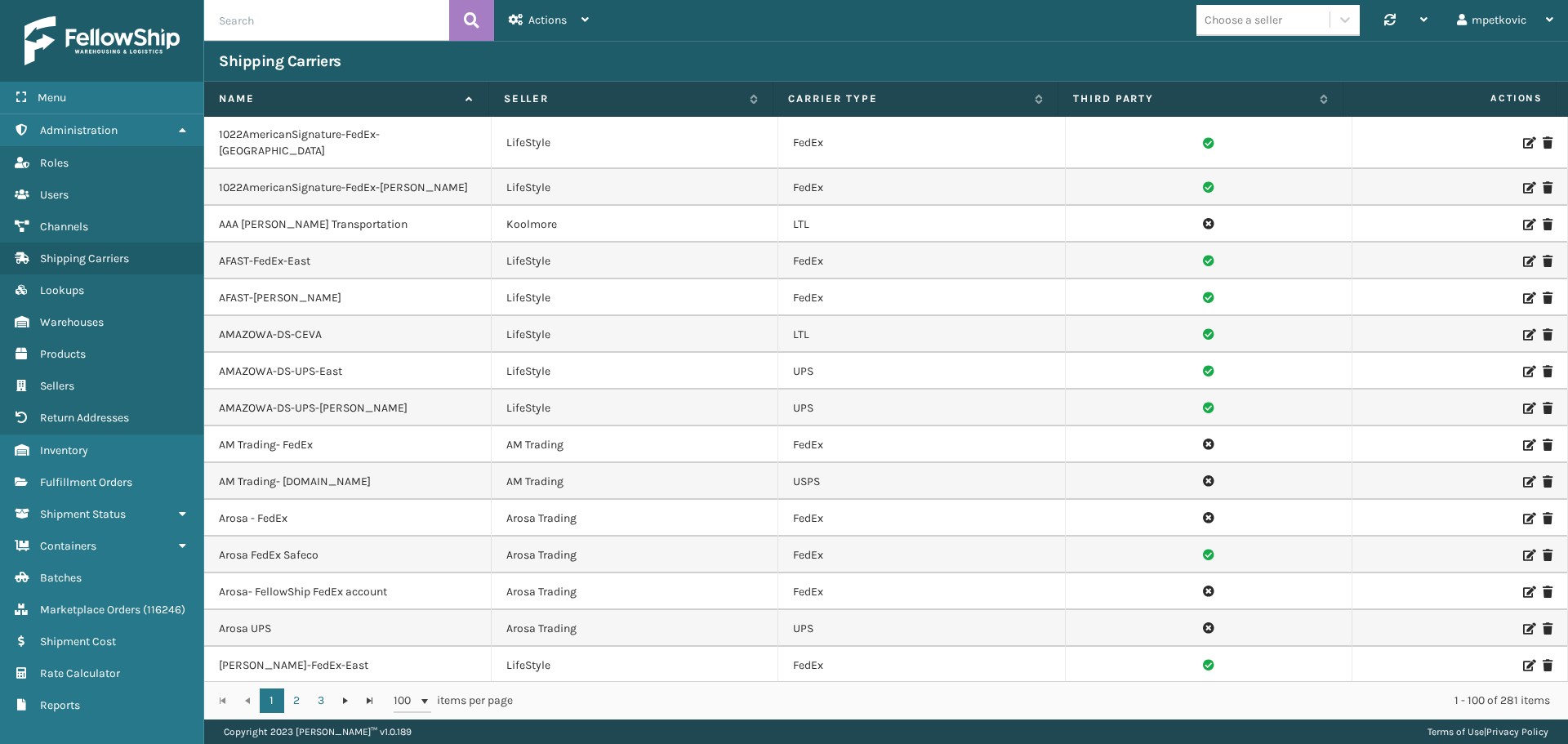
click at [675, 29] on div "Choose a seller Synchronise all channels mpetkovic Log Out" at bounding box center [1085, 21] width 964 height 41
click at [634, 60] on div "Shipping Carriers" at bounding box center [885, 61] width 1334 height 20
click at [657, 56] on div "Shipping Carriers" at bounding box center [885, 61] width 1334 height 20
click at [666, 60] on div "Shipping Carriers" at bounding box center [885, 61] width 1334 height 20
click at [662, 54] on div "Shipping Carriers" at bounding box center [885, 61] width 1334 height 20
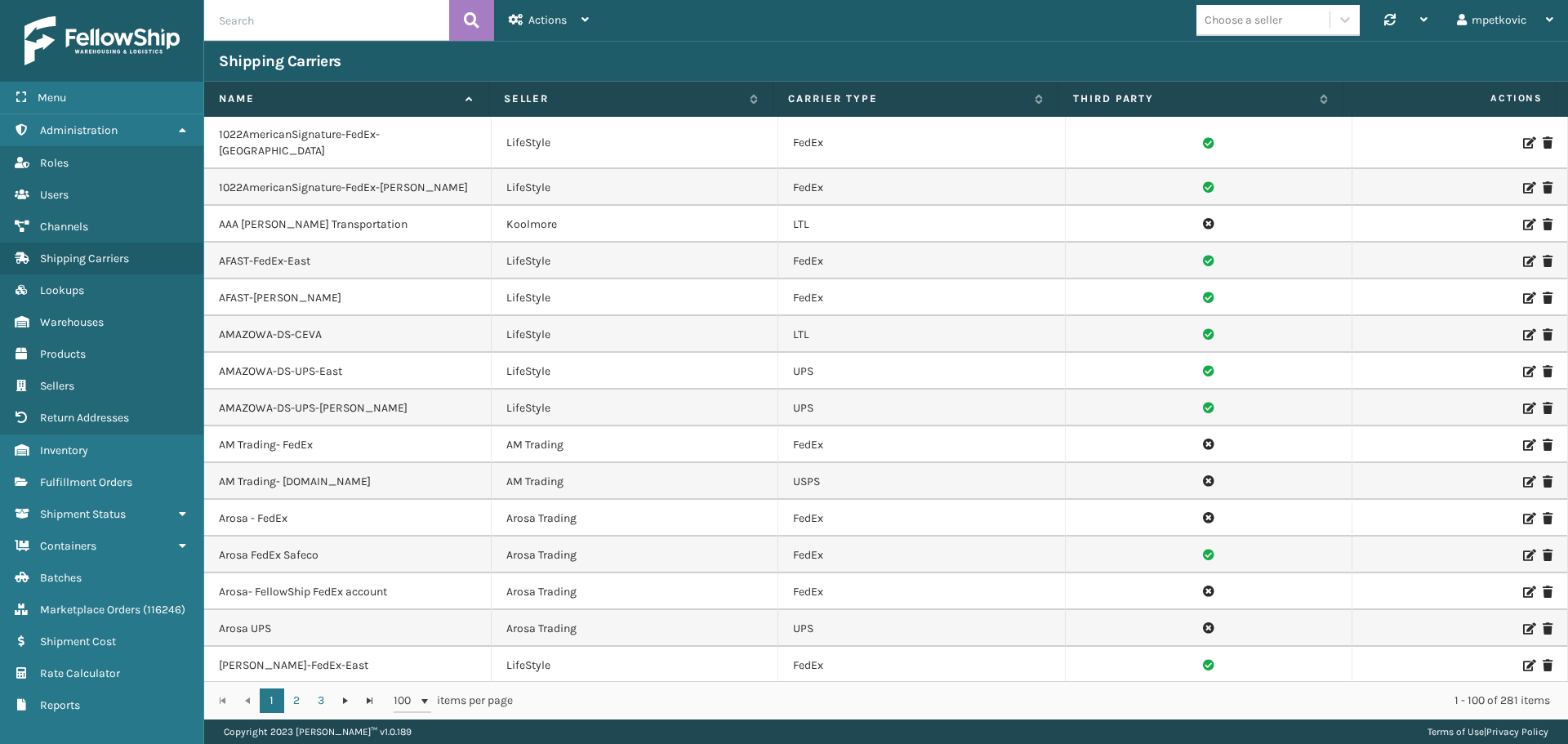
click at [655, 57] on div "Shipping Carriers" at bounding box center [885, 61] width 1334 height 20
click at [661, 55] on div "Shipping Carriers" at bounding box center [885, 61] width 1334 height 20
click at [651, 58] on div "Shipping Carriers" at bounding box center [885, 61] width 1334 height 20
drag, startPoint x: 663, startPoint y: 57, endPoint x: 653, endPoint y: 58, distance: 10.0
click at [660, 56] on div "Shipping Carriers" at bounding box center [885, 61] width 1334 height 20
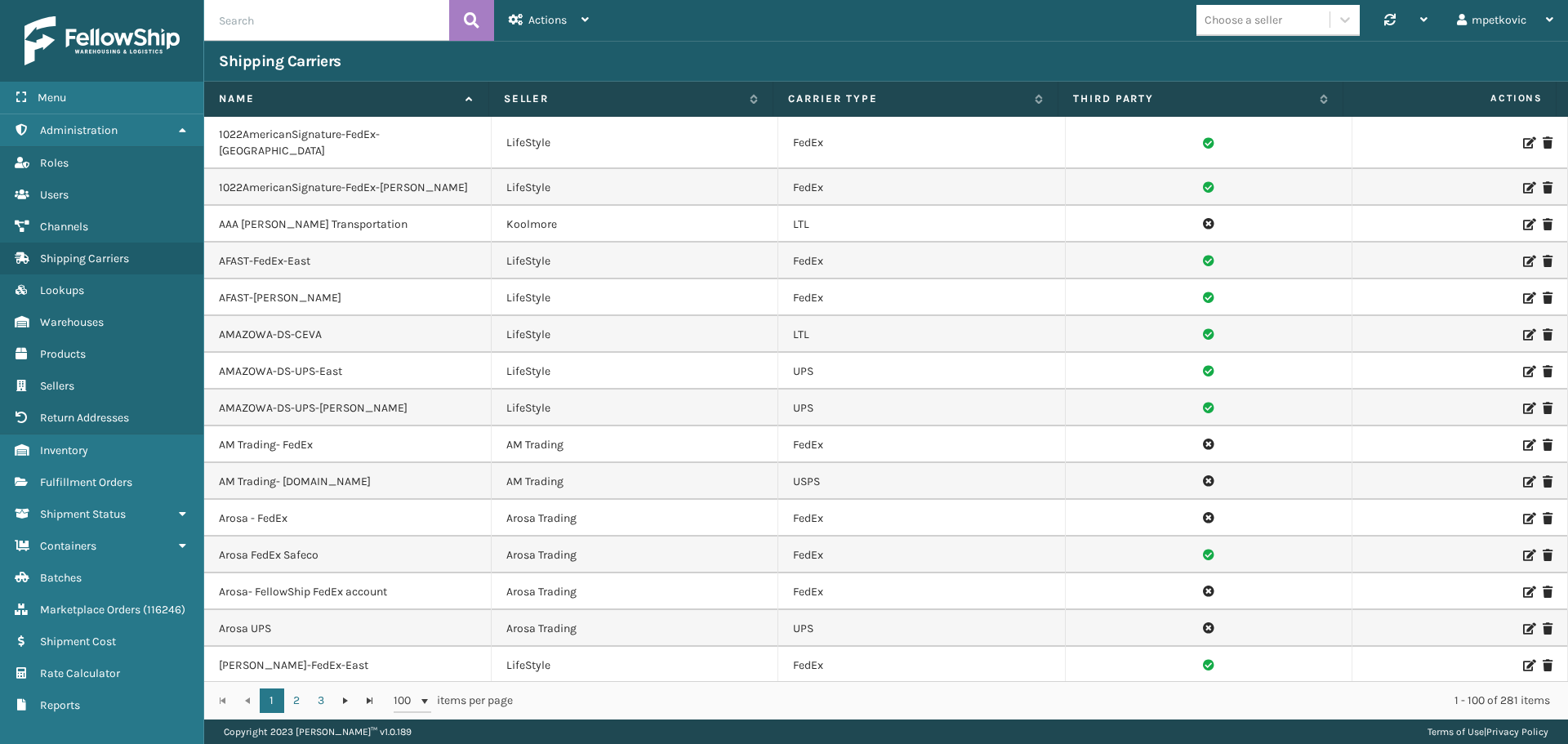
click at [653, 58] on div "Shipping Carriers" at bounding box center [885, 61] width 1334 height 20
click at [661, 56] on div "Shipping Carriers" at bounding box center [885, 61] width 1334 height 20
click at [668, 53] on div "Shipping Carriers" at bounding box center [885, 61] width 1334 height 20
click at [659, 53] on div "Shipping Carriers" at bounding box center [885, 61] width 1334 height 20
click at [657, 52] on div "Shipping Carriers" at bounding box center [885, 61] width 1334 height 20
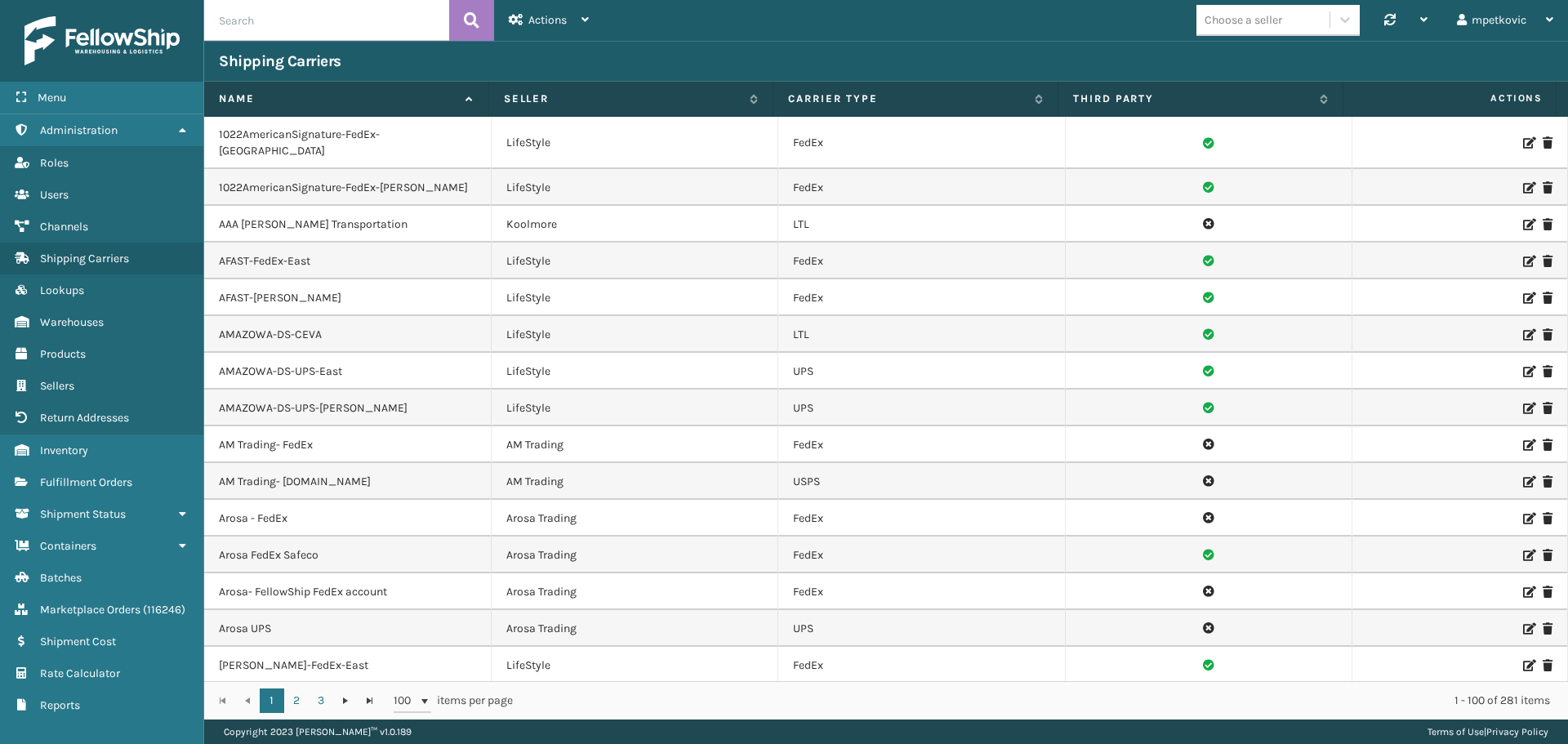
click at [659, 54] on div "Shipping Carriers" at bounding box center [885, 61] width 1334 height 20
click at [663, 53] on div "Shipping Carriers" at bounding box center [885, 61] width 1334 height 20
click at [657, 55] on div "Shipping Carriers" at bounding box center [885, 61] width 1334 height 20
click at [659, 55] on div "Shipping Carriers" at bounding box center [885, 61] width 1334 height 20
click at [666, 54] on div "Shipping Carriers" at bounding box center [885, 61] width 1334 height 20
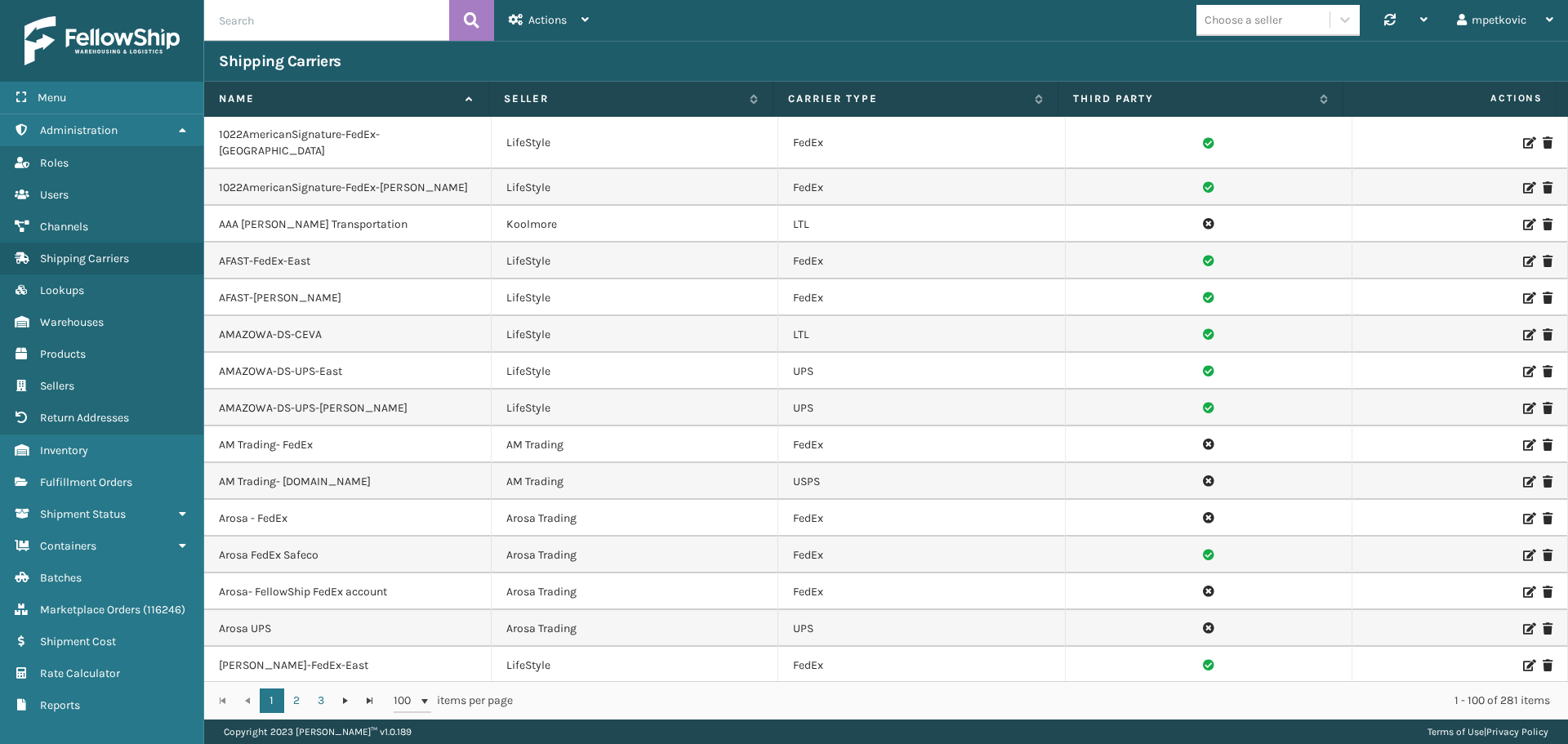
click at [666, 54] on div "Shipping Carriers" at bounding box center [885, 61] width 1334 height 20
click at [667, 54] on div "Shipping Carriers" at bounding box center [885, 61] width 1334 height 20
drag, startPoint x: 667, startPoint y: 54, endPoint x: 651, endPoint y: 54, distance: 16.0
click at [651, 54] on div "Shipping Carriers" at bounding box center [885, 61] width 1334 height 20
click at [68, 293] on span "Lookups" at bounding box center [62, 290] width 44 height 14
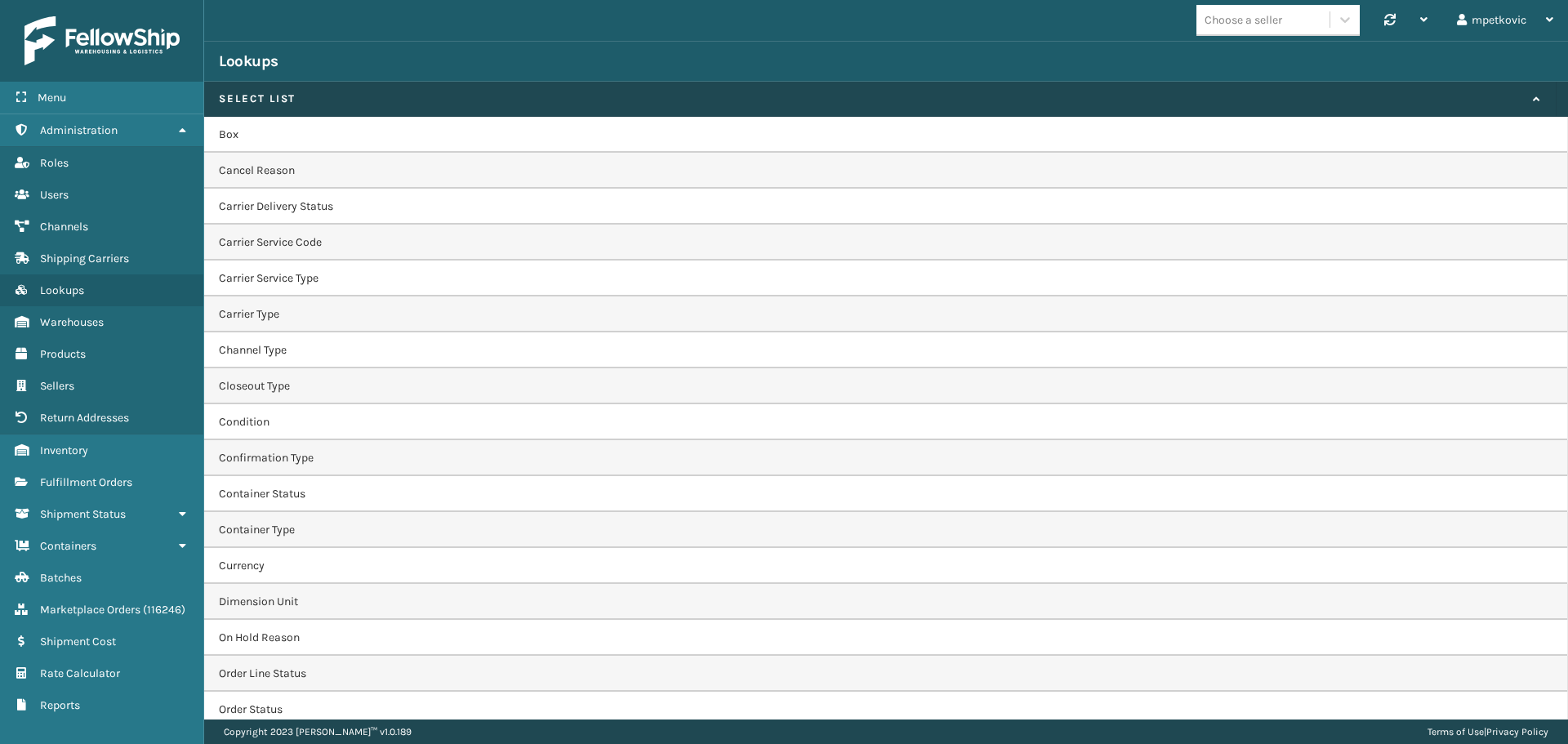
click at [305, 169] on td "Cancel Reason" at bounding box center [886, 171] width 1364 height 36
click at [334, 241] on td "Carrier Service Code" at bounding box center [886, 242] width 1364 height 36
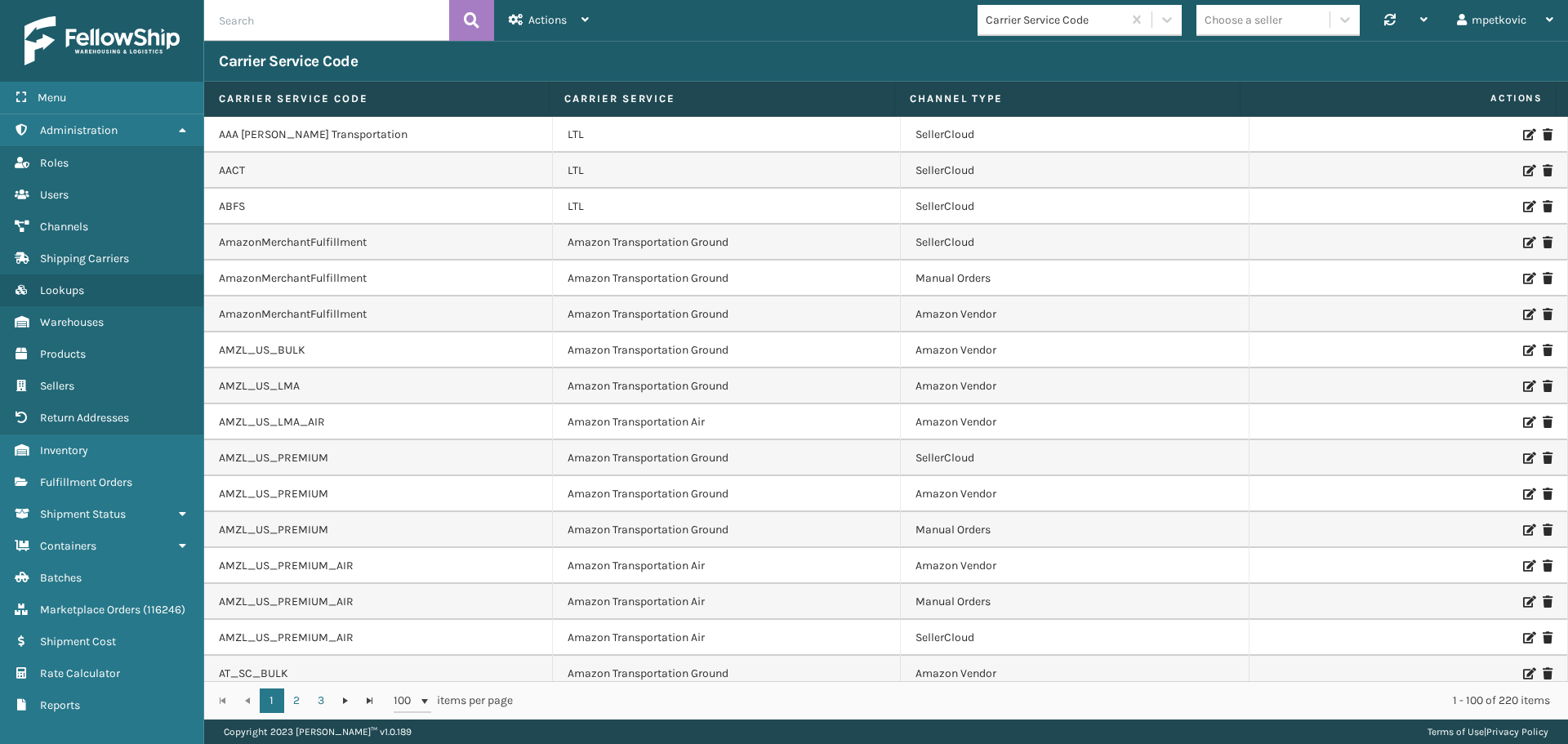
click at [619, 67] on div "Carrier Service Code" at bounding box center [886, 62] width 1364 height 41
click at [582, 59] on div "Carrier Service Code" at bounding box center [886, 62] width 1364 height 41
click at [452, 62] on div "Carrier Service Code" at bounding box center [886, 62] width 1364 height 41
click at [435, 58] on div "Carrier Service Code" at bounding box center [886, 62] width 1364 height 41
click at [430, 55] on div "Carrier Service Code" at bounding box center [886, 62] width 1364 height 41
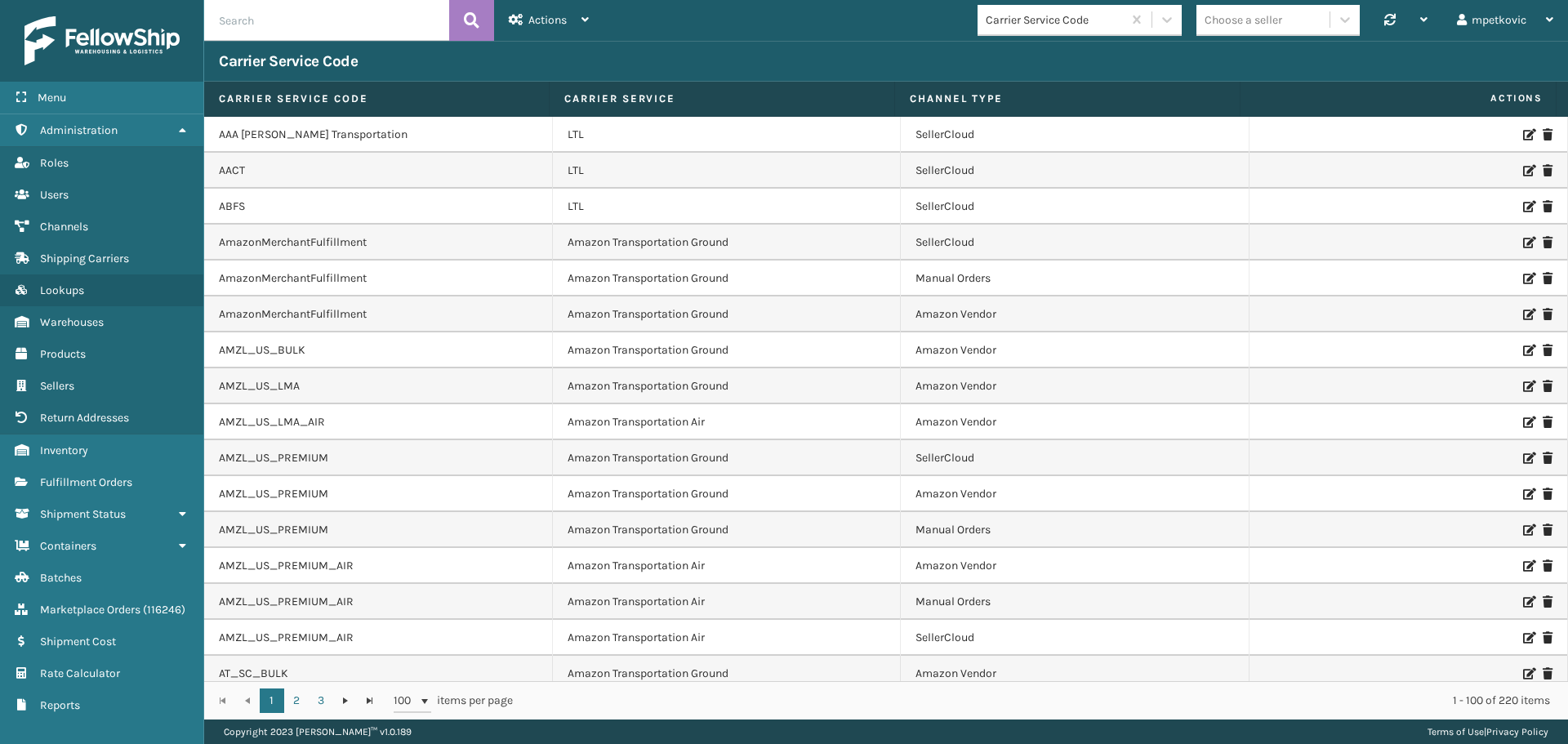
click at [829, 54] on div "Carrier Service Code" at bounding box center [886, 62] width 1364 height 41
click at [845, 56] on div "Carrier Service Code" at bounding box center [886, 62] width 1364 height 41
click at [751, 56] on div "Carrier Service Code" at bounding box center [886, 62] width 1364 height 41
click at [742, 59] on div "Carrier Service Code" at bounding box center [886, 62] width 1364 height 41
click at [1523, 129] on icon at bounding box center [1528, 135] width 9 height 11
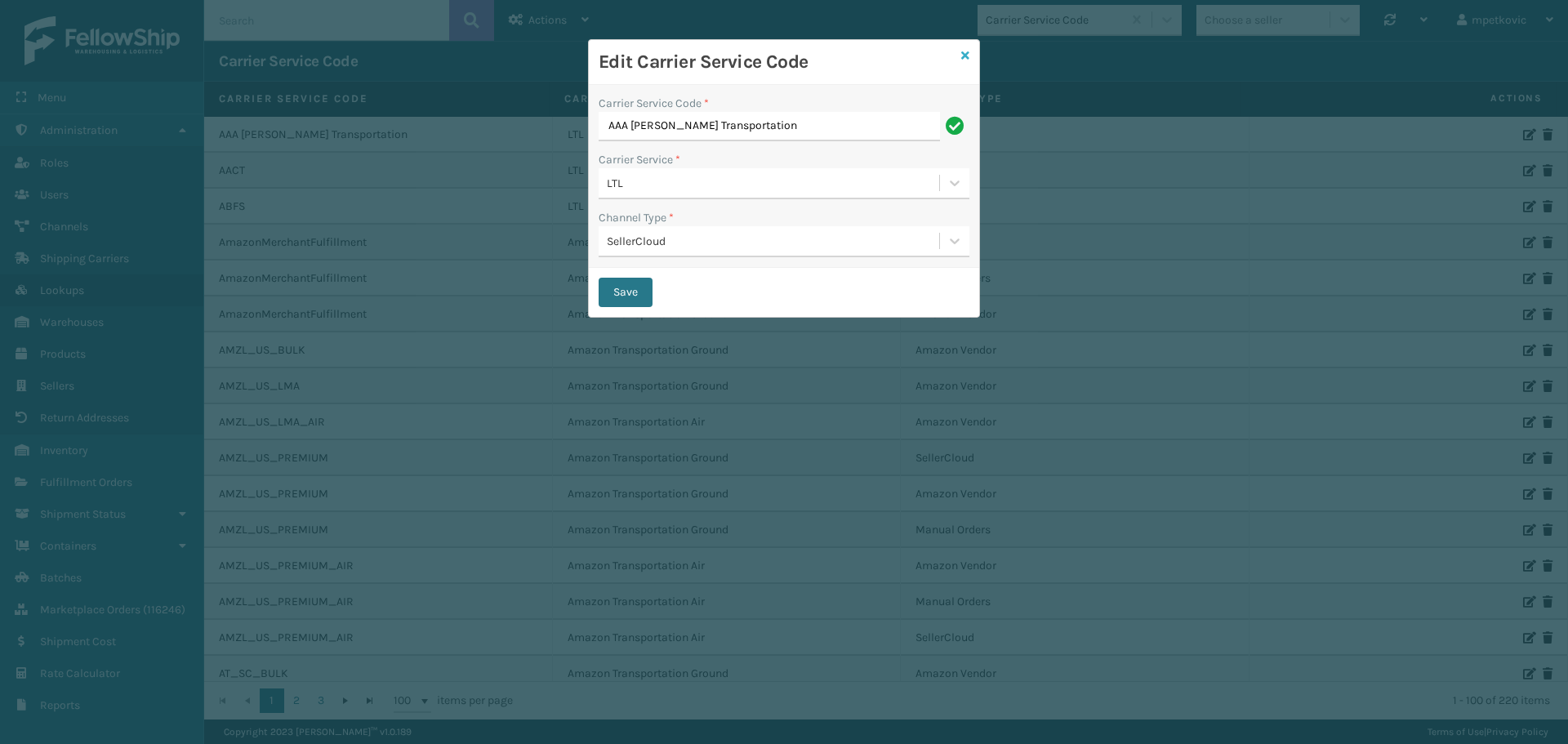
click at [964, 55] on icon at bounding box center [965, 55] width 8 height 11
